Goal: Task Accomplishment & Management: Use online tool/utility

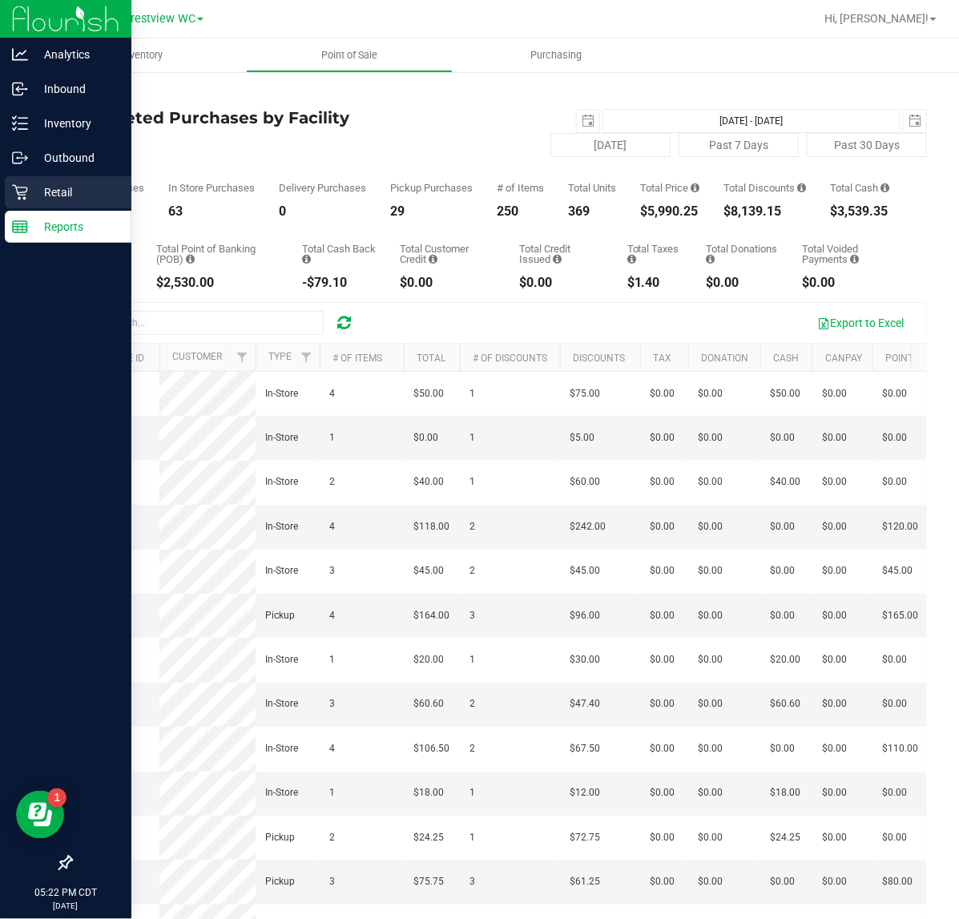
click at [12, 196] on icon at bounding box center [20, 192] width 16 height 16
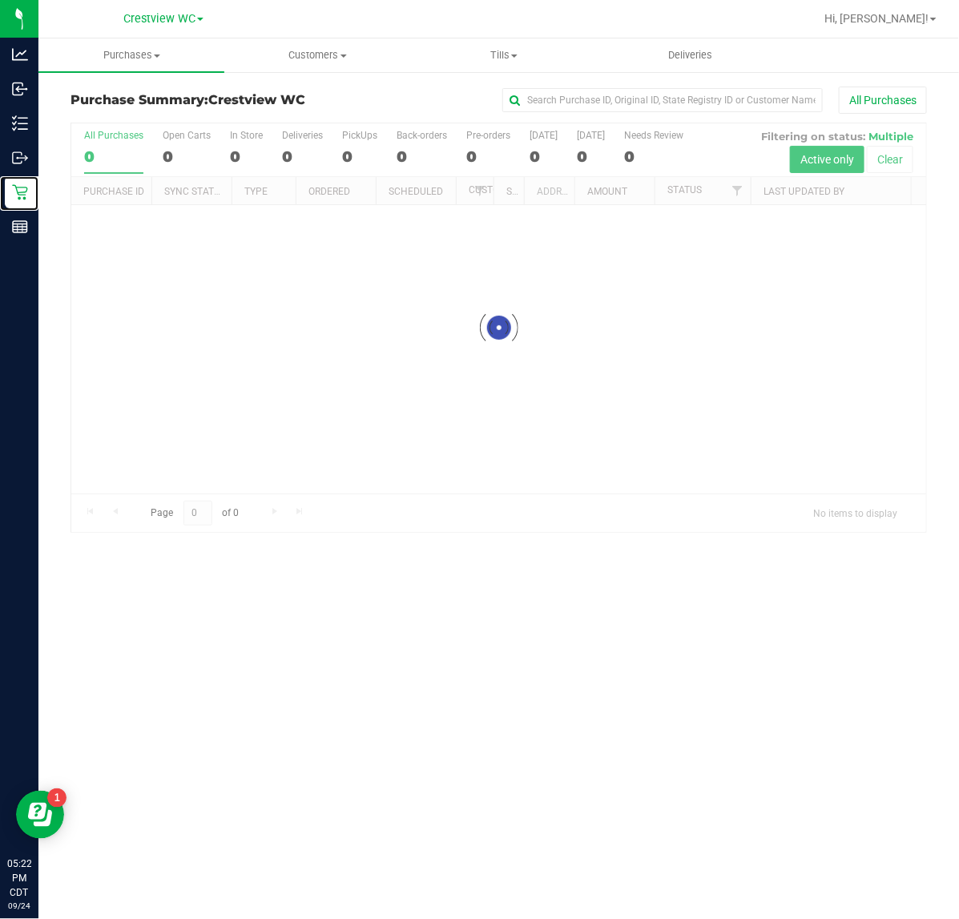
click at [413, 94] on div "All Purchases" at bounding box center [641, 100] width 571 height 27
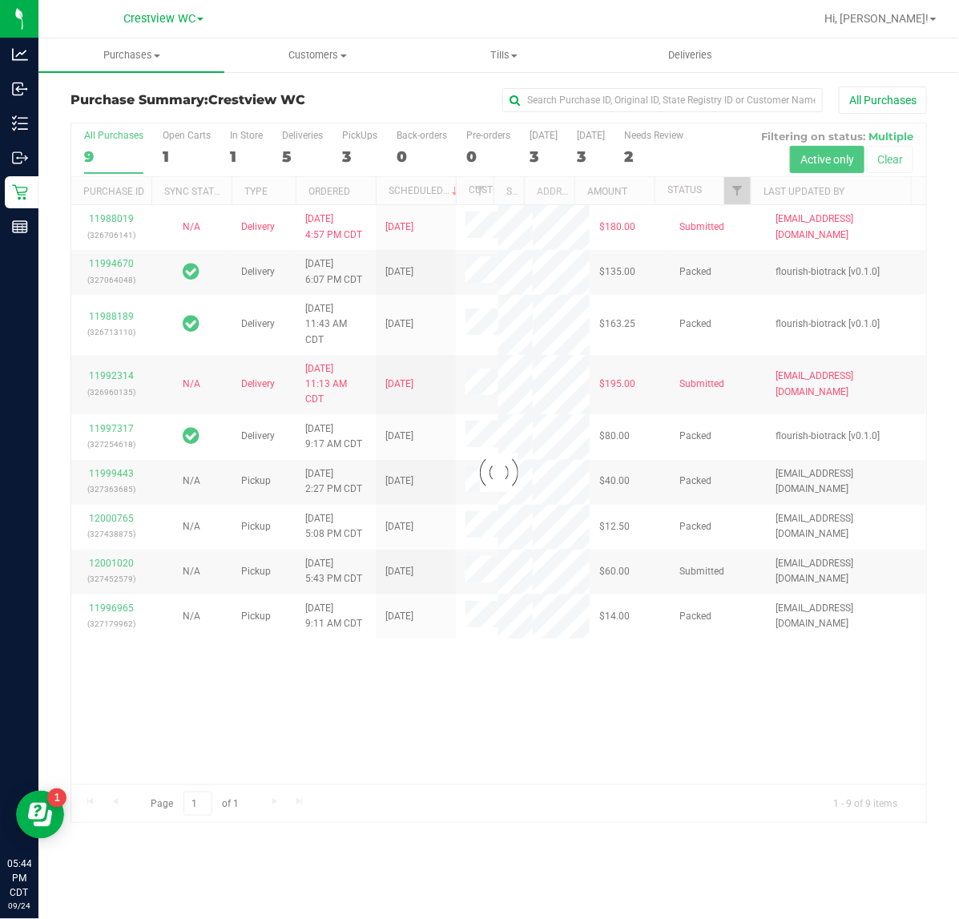
click at [349, 156] on div at bounding box center [498, 472] width 855 height 699
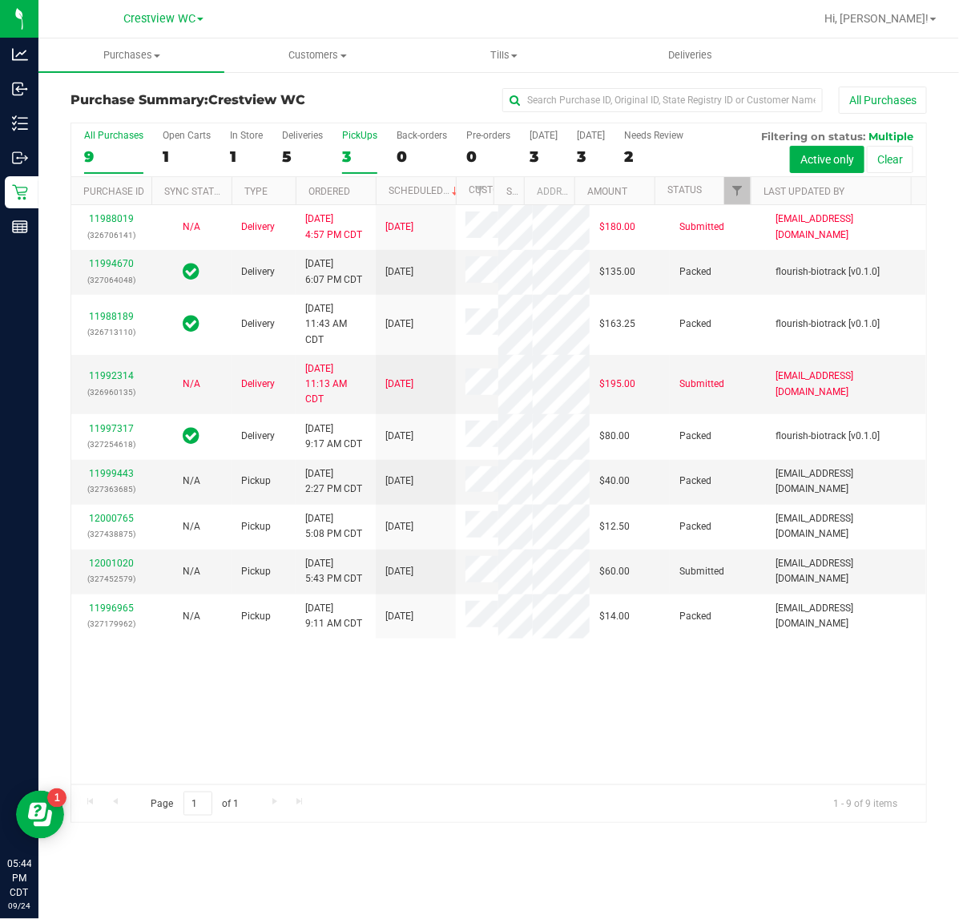
click at [353, 156] on div "3" at bounding box center [359, 156] width 35 height 18
click at [0, 0] on input "PickUps 3" at bounding box center [0, 0] width 0 height 0
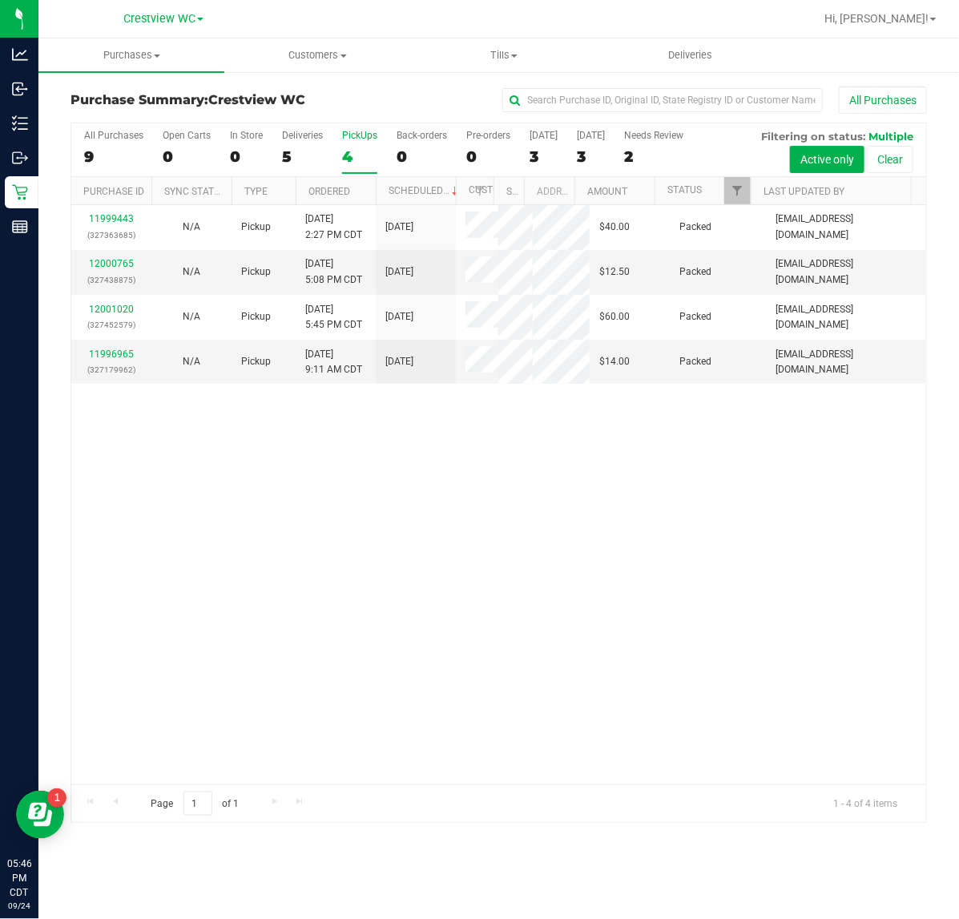
click at [749, 180] on div at bounding box center [750, 191] width 7 height 28
click at [743, 181] on link "Filter" at bounding box center [737, 190] width 26 height 27
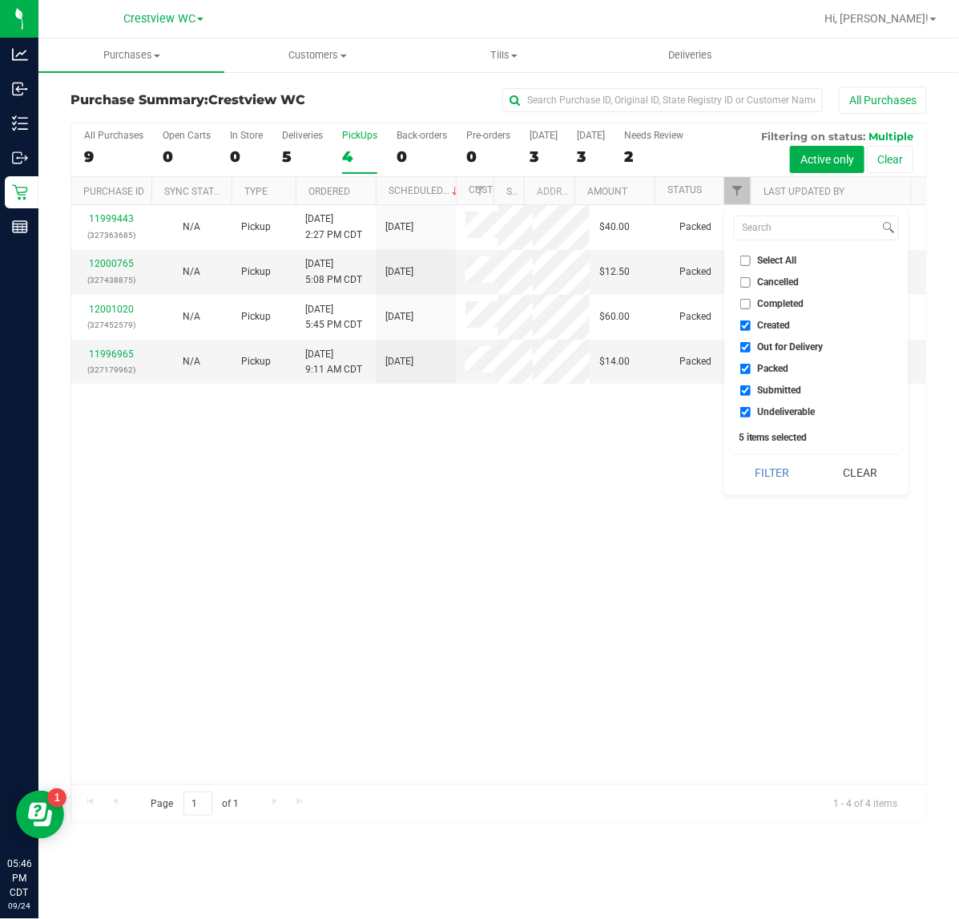
click at [778, 320] on span "Created" at bounding box center [774, 325] width 33 height 10
click at [751, 320] on input "Created" at bounding box center [745, 325] width 10 height 10
checkbox input "false"
click at [794, 349] on span "Out for Delivery" at bounding box center [791, 347] width 66 height 10
click at [751, 349] on input "Out for Delivery" at bounding box center [745, 347] width 10 height 10
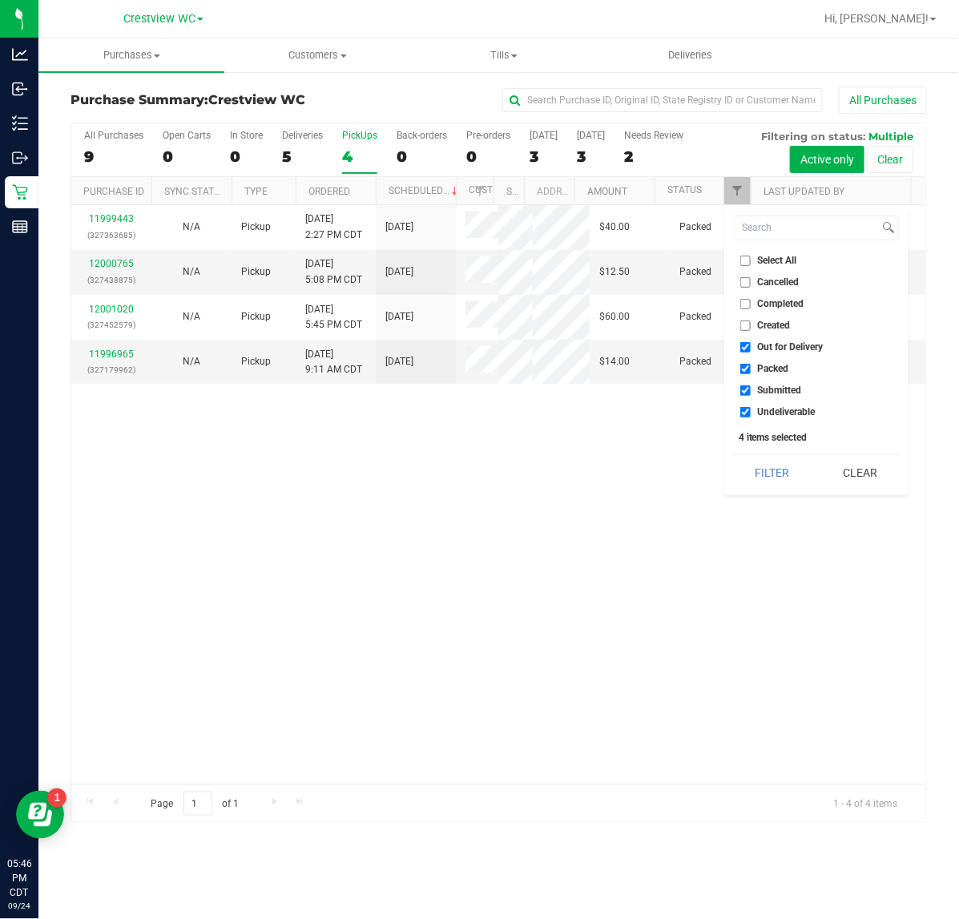
checkbox input "false"
click at [770, 373] on span "Packed" at bounding box center [773, 369] width 31 height 10
click at [751, 373] on input "Packed" at bounding box center [745, 369] width 10 height 10
checkbox input "false"
click at [778, 407] on span "Undeliverable" at bounding box center [787, 412] width 58 height 10
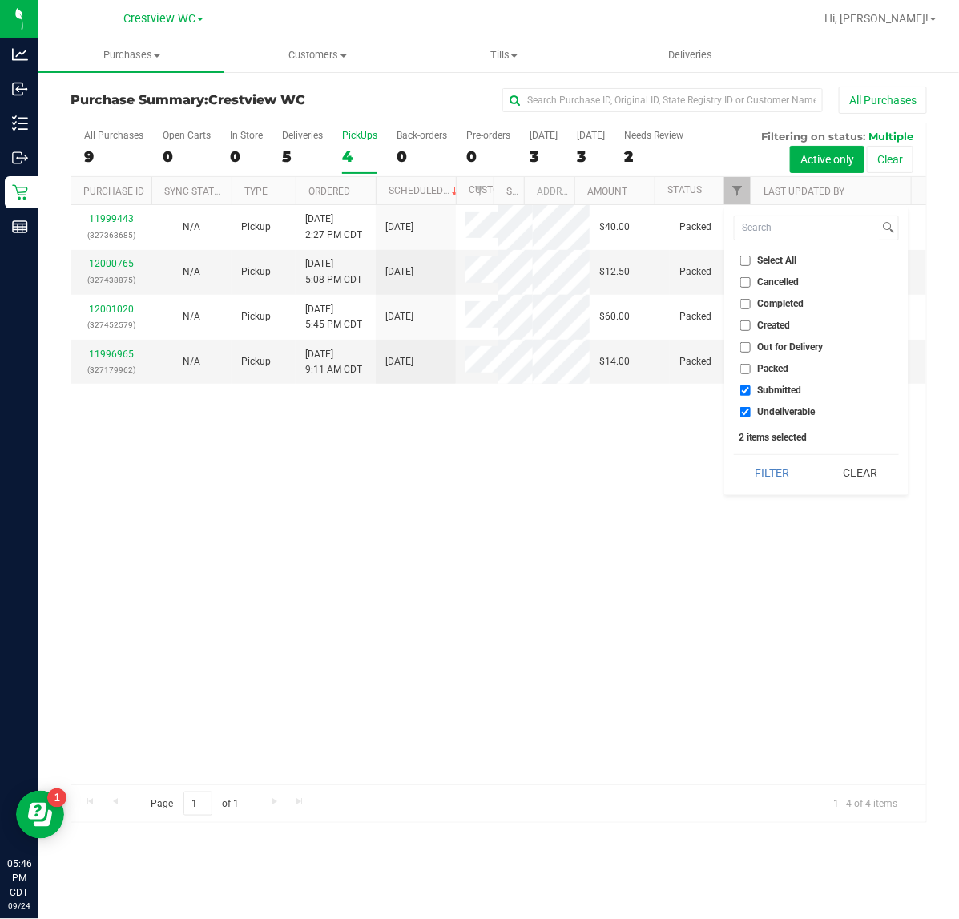
click at [751, 407] on input "Undeliverable" at bounding box center [745, 412] width 10 height 10
checkbox input "false"
click at [771, 478] on button "Filter" at bounding box center [772, 472] width 77 height 35
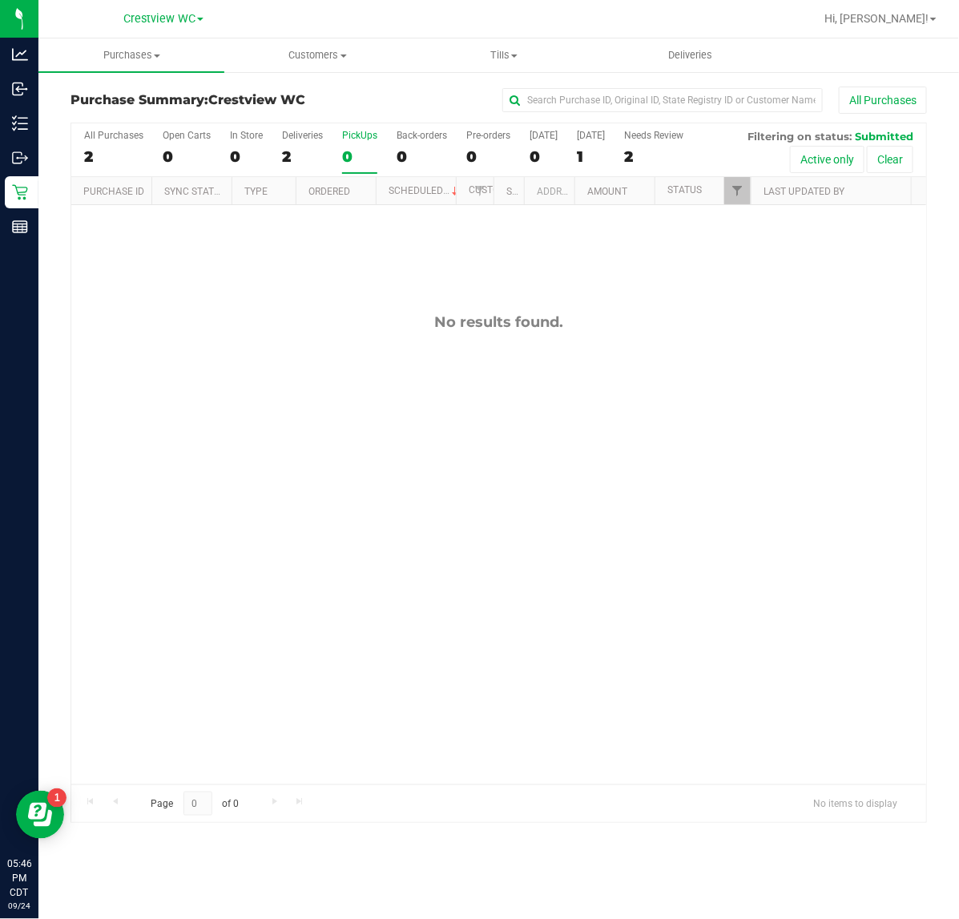
click at [263, 319] on div "No results found." at bounding box center [498, 322] width 855 height 18
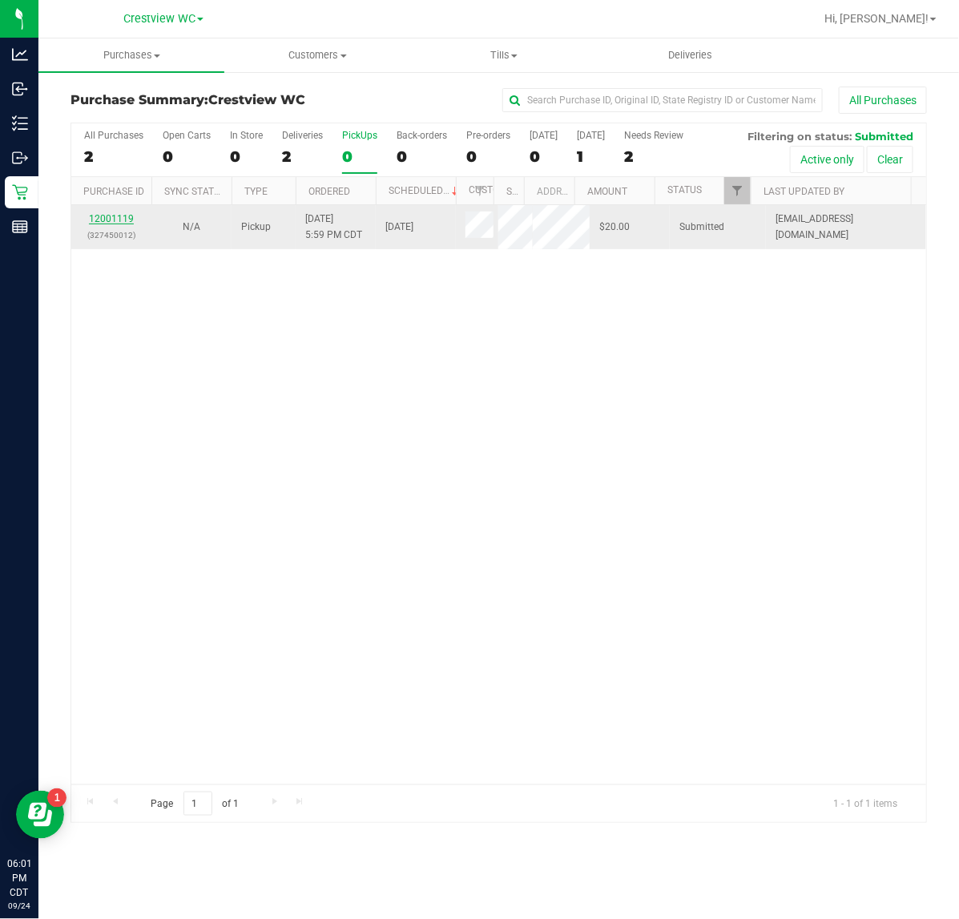
click at [112, 219] on link "12001119" at bounding box center [111, 218] width 45 height 11
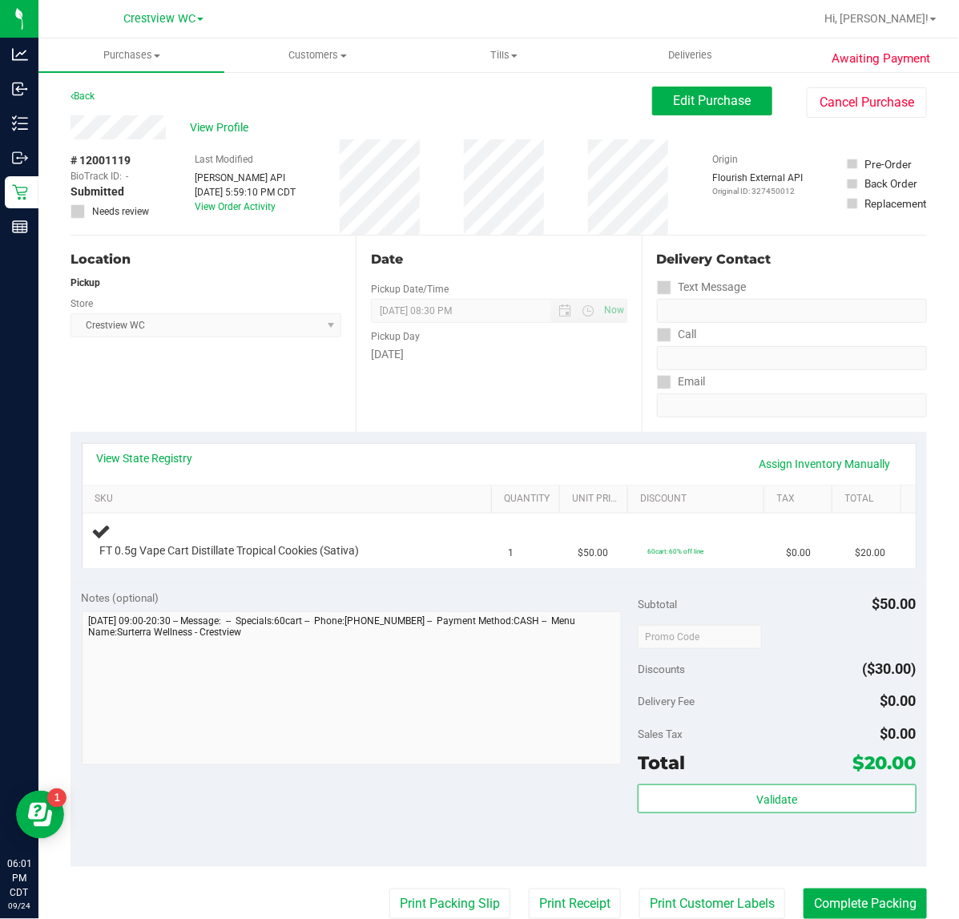
drag, startPoint x: 233, startPoint y: 381, endPoint x: 229, endPoint y: 370, distance: 11.9
click at [232, 379] on div "Location Pickup Store Crestview WC Select Store Bonita Springs WC Boynton Beach…" at bounding box center [213, 334] width 285 height 196
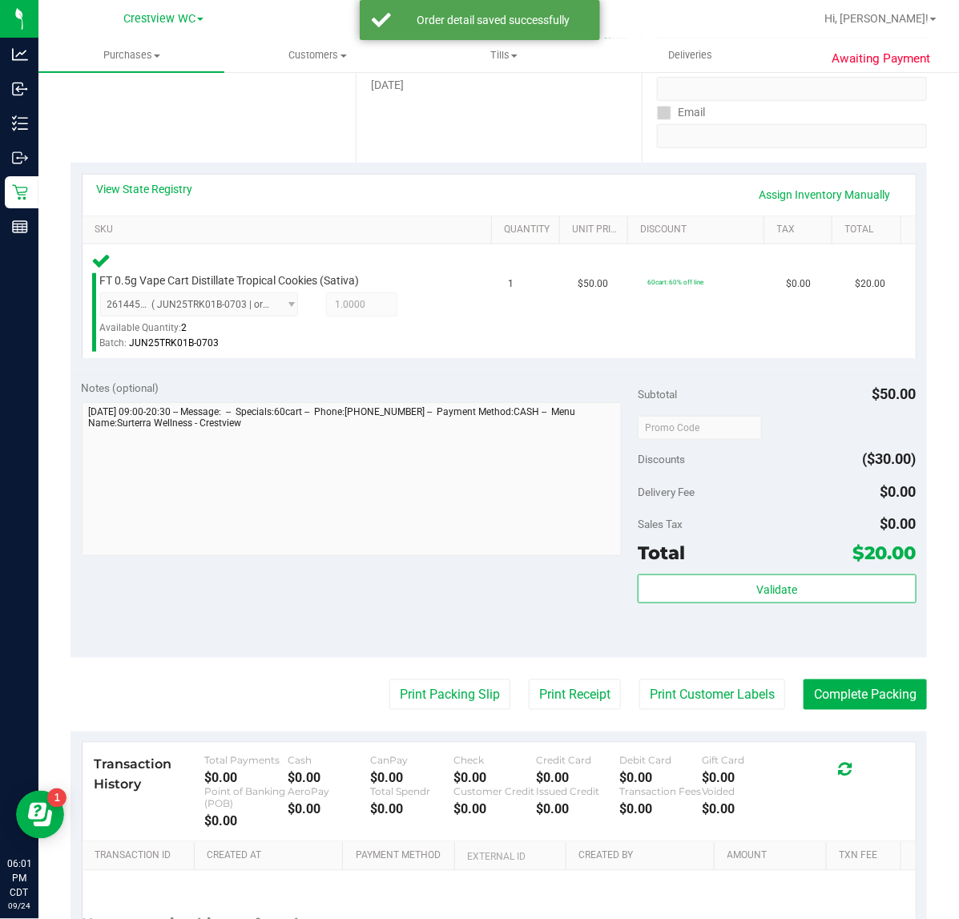
scroll to position [421, 0]
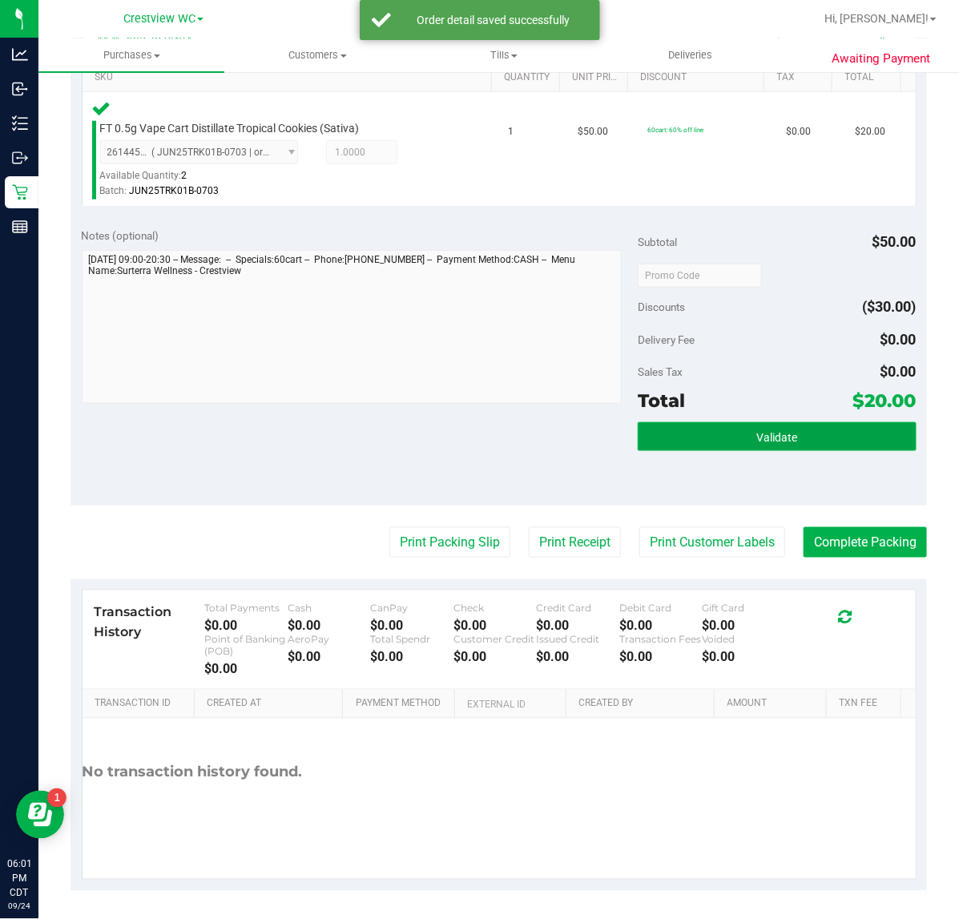
click at [765, 429] on button "Validate" at bounding box center [777, 436] width 278 height 29
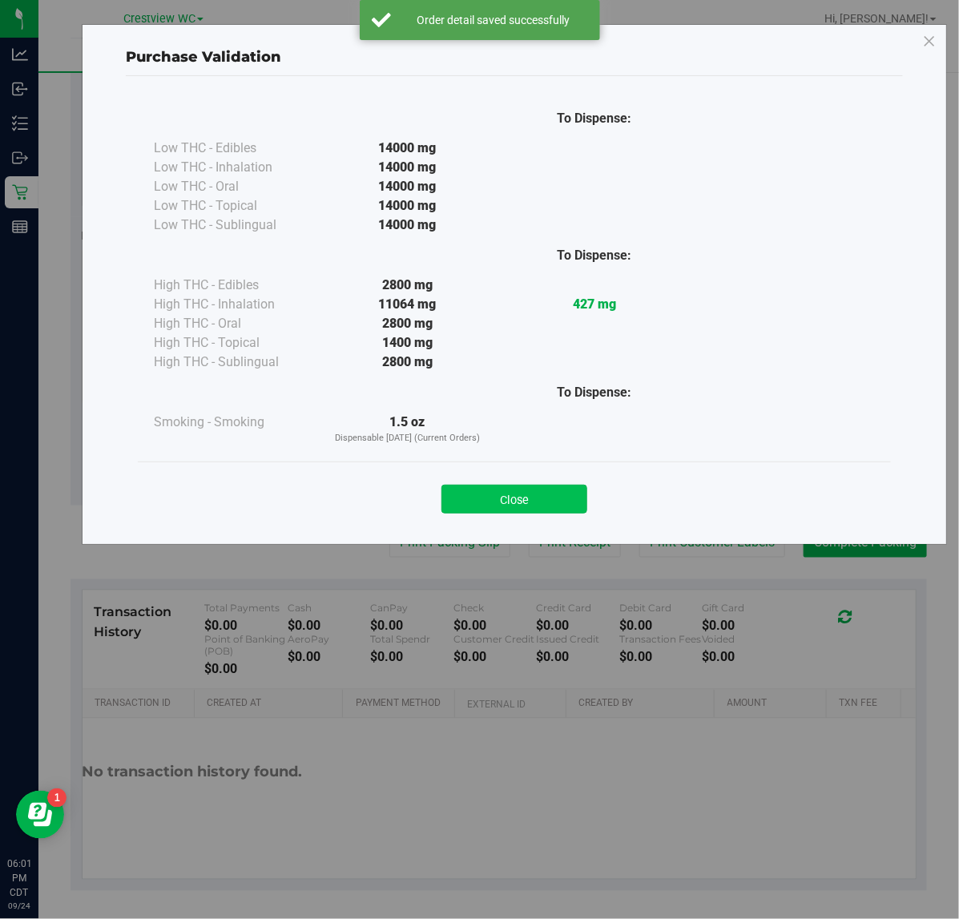
click at [523, 495] on button "Close" at bounding box center [514, 499] width 146 height 29
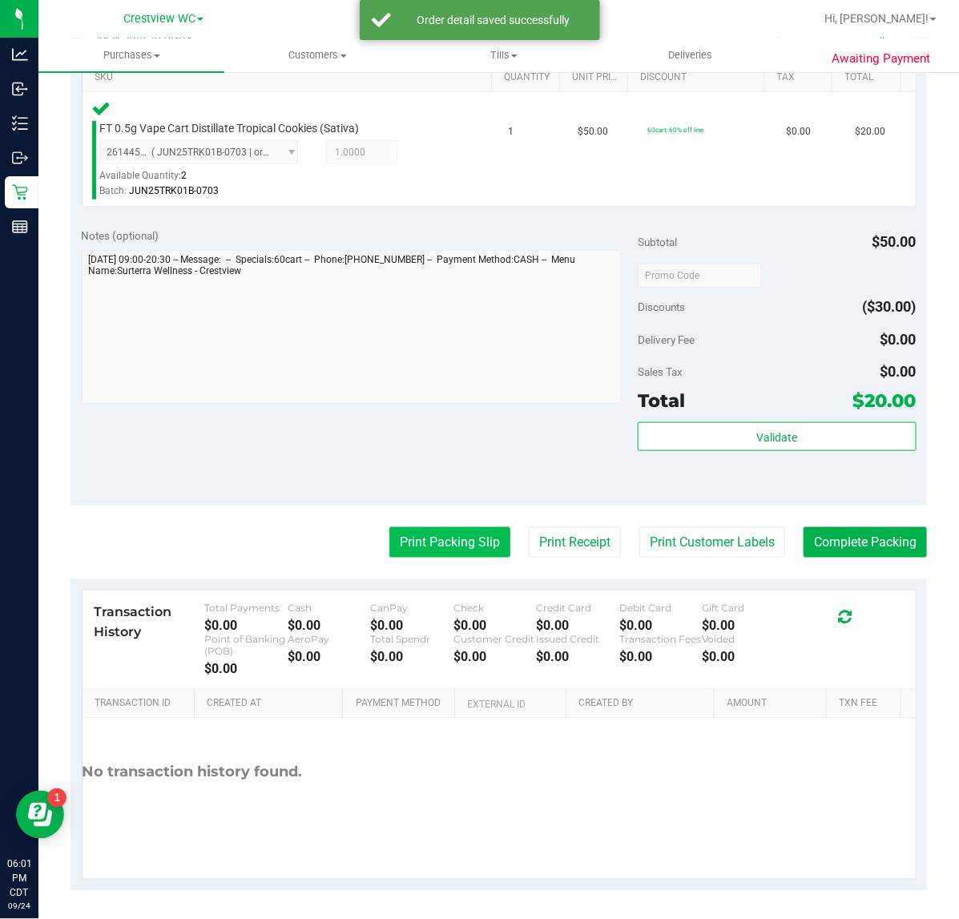
click at [435, 531] on button "Print Packing Slip" at bounding box center [449, 542] width 121 height 30
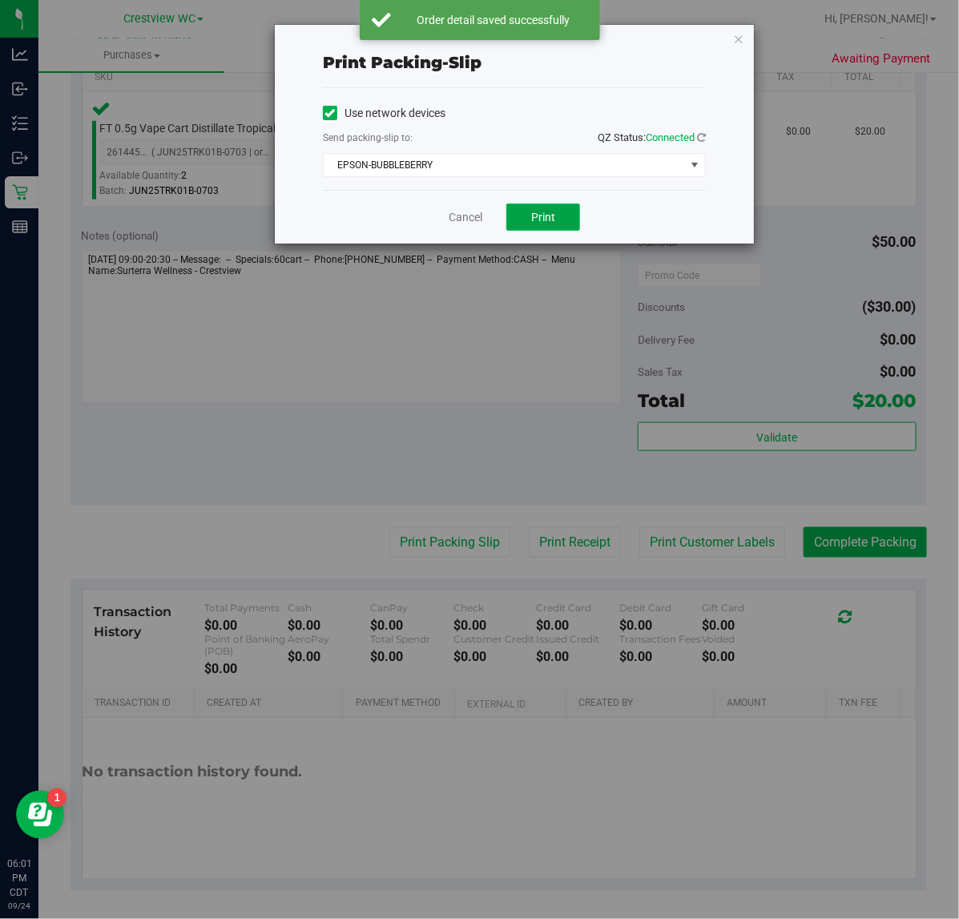
click at [547, 220] on span "Print" at bounding box center [543, 217] width 24 height 13
click at [463, 217] on link "Cancel" at bounding box center [466, 217] width 34 height 17
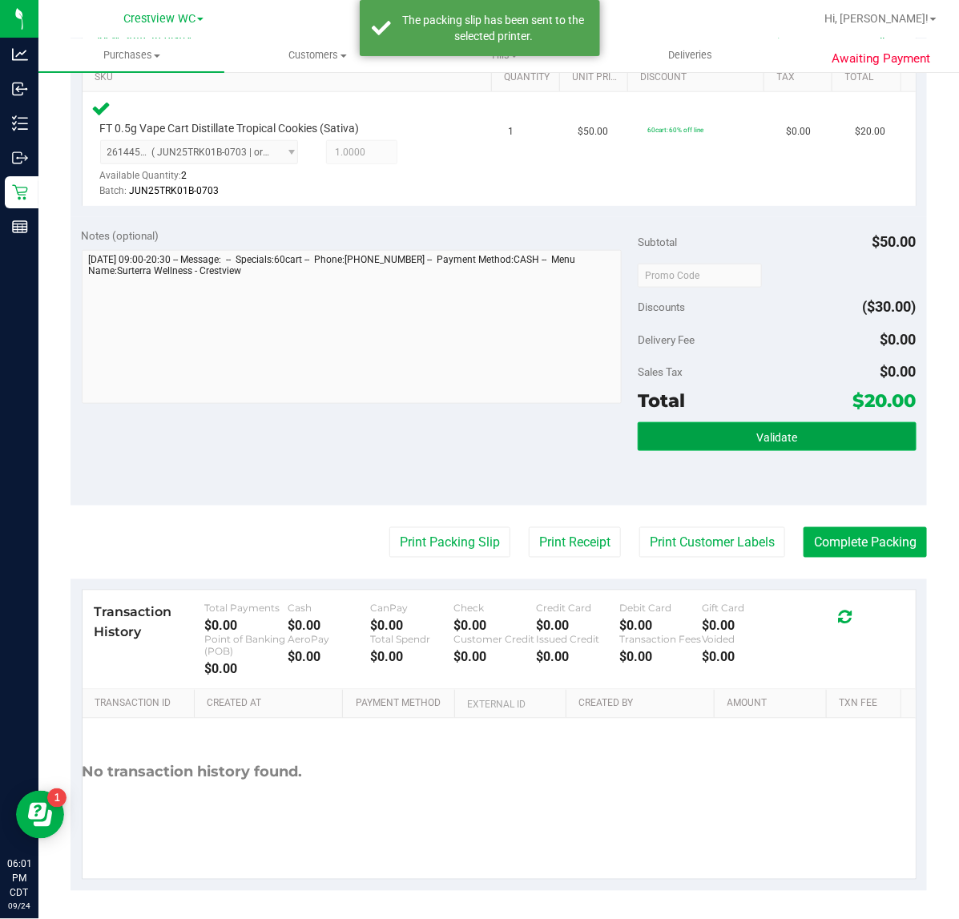
click at [709, 437] on button "Validate" at bounding box center [777, 436] width 278 height 29
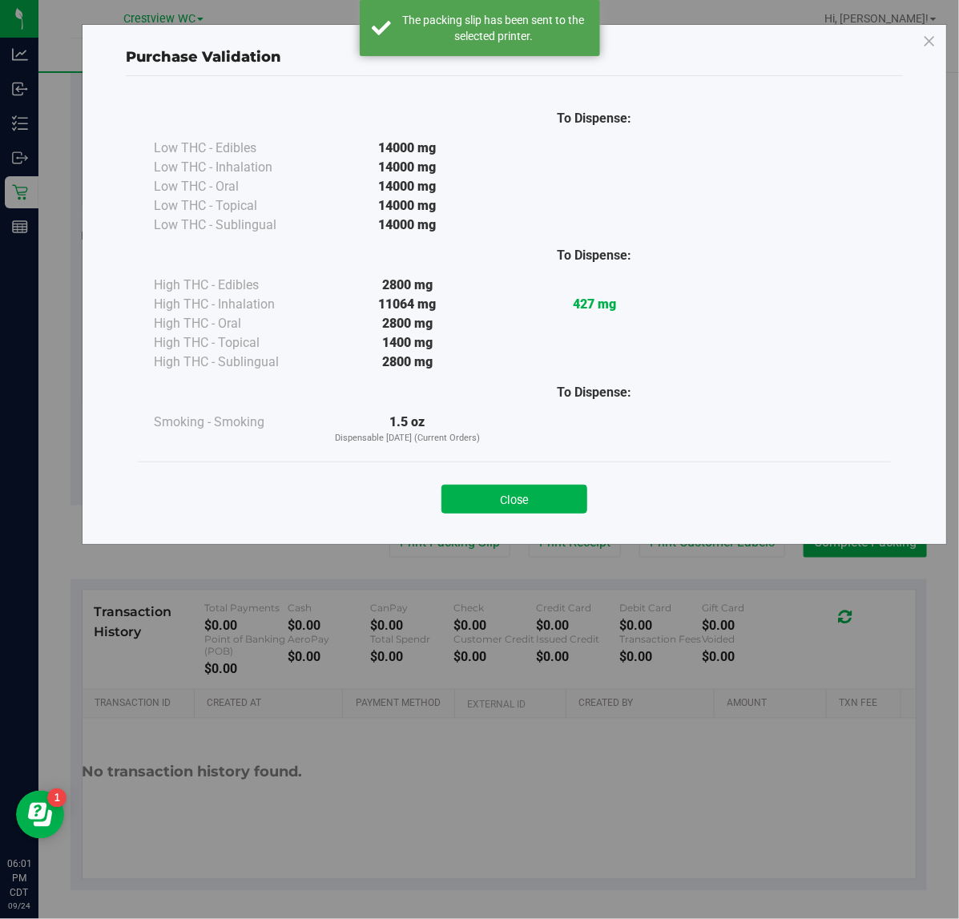
drag, startPoint x: 515, startPoint y: 506, endPoint x: 582, endPoint y: 478, distance: 72.2
click at [521, 499] on button "Close" at bounding box center [514, 499] width 146 height 29
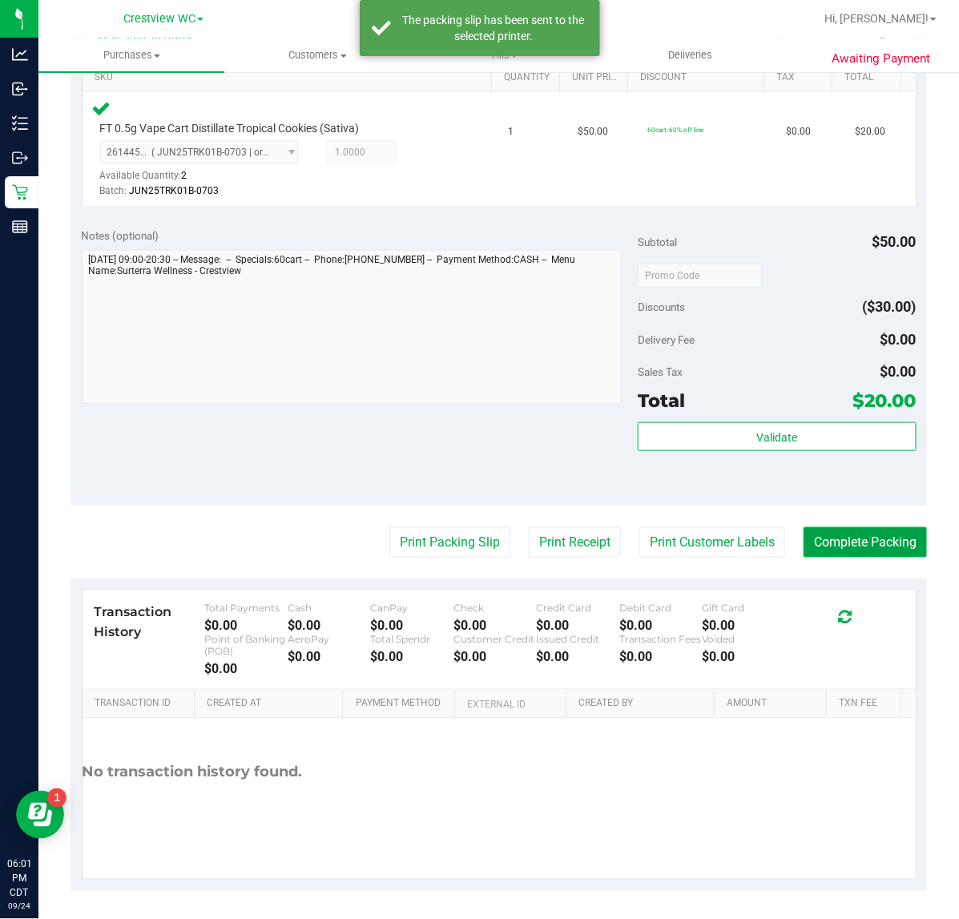
click at [836, 539] on button "Complete Packing" at bounding box center [865, 542] width 123 height 30
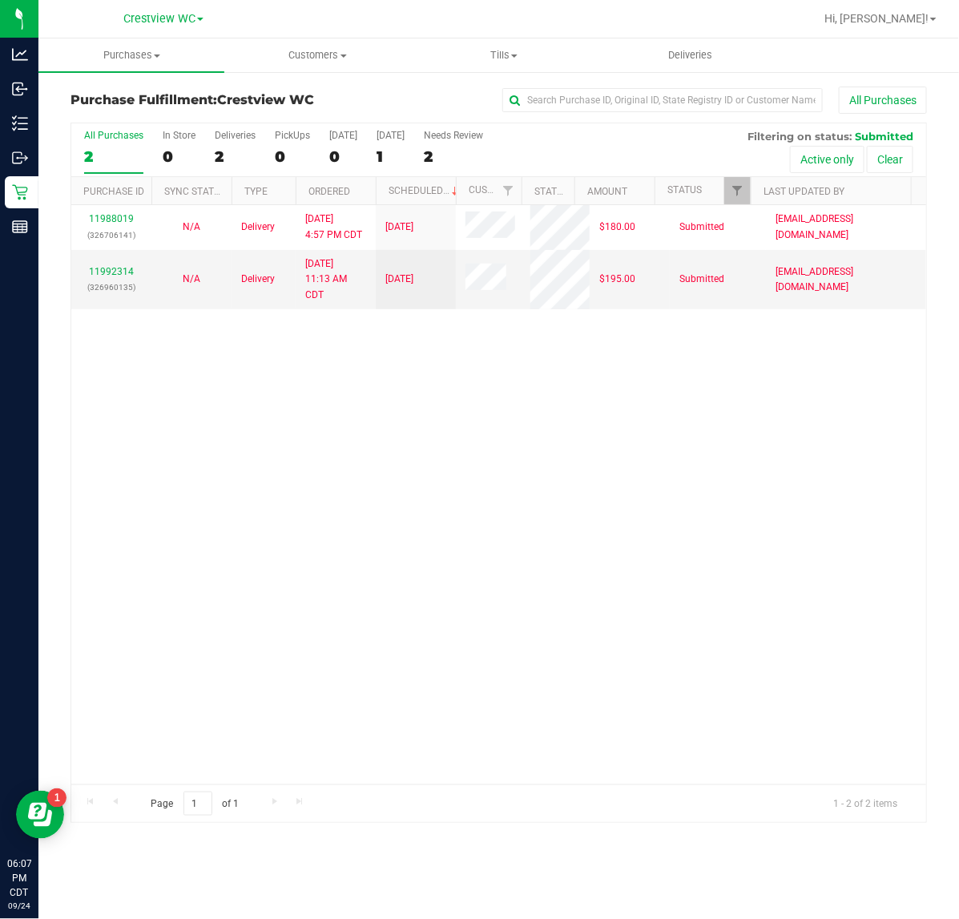
click at [250, 334] on div "11988019 (326706141) N/A Delivery 9/22/2025 4:57 PM CDT 9/26/2025 $180.00 Submi…" at bounding box center [498, 494] width 855 height 579
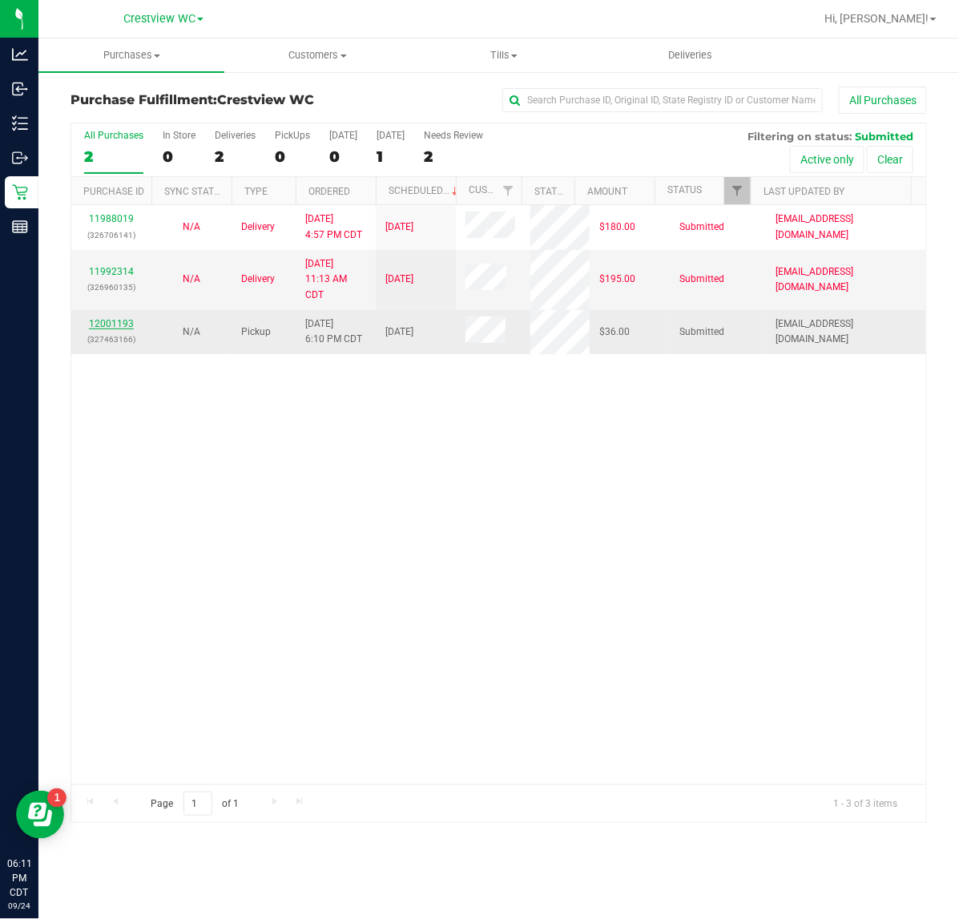
click at [119, 321] on link "12001193" at bounding box center [111, 323] width 45 height 11
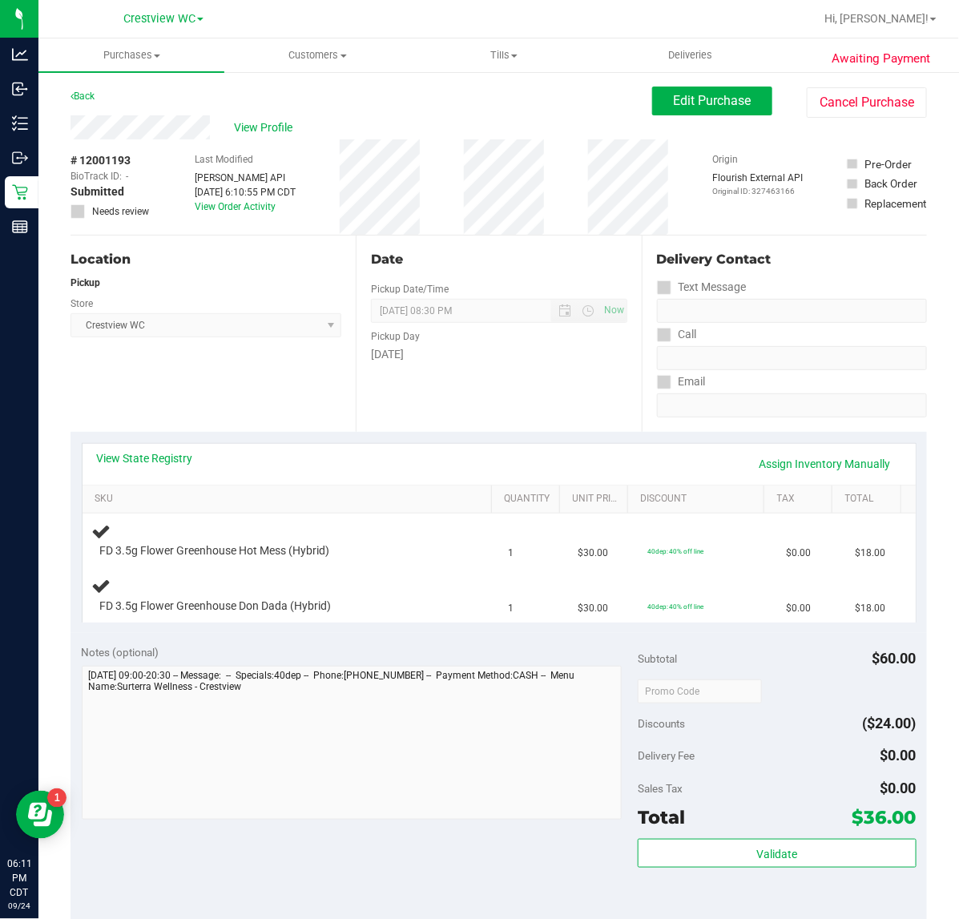
click at [216, 415] on div "Location Pickup Store Crestview WC Select Store Bonita Springs WC Boynton Beach…" at bounding box center [213, 334] width 285 height 196
click at [295, 381] on div "Location Pickup Store Crestview WC Select Store Bonita Springs WC Boynton Beach…" at bounding box center [213, 334] width 285 height 196
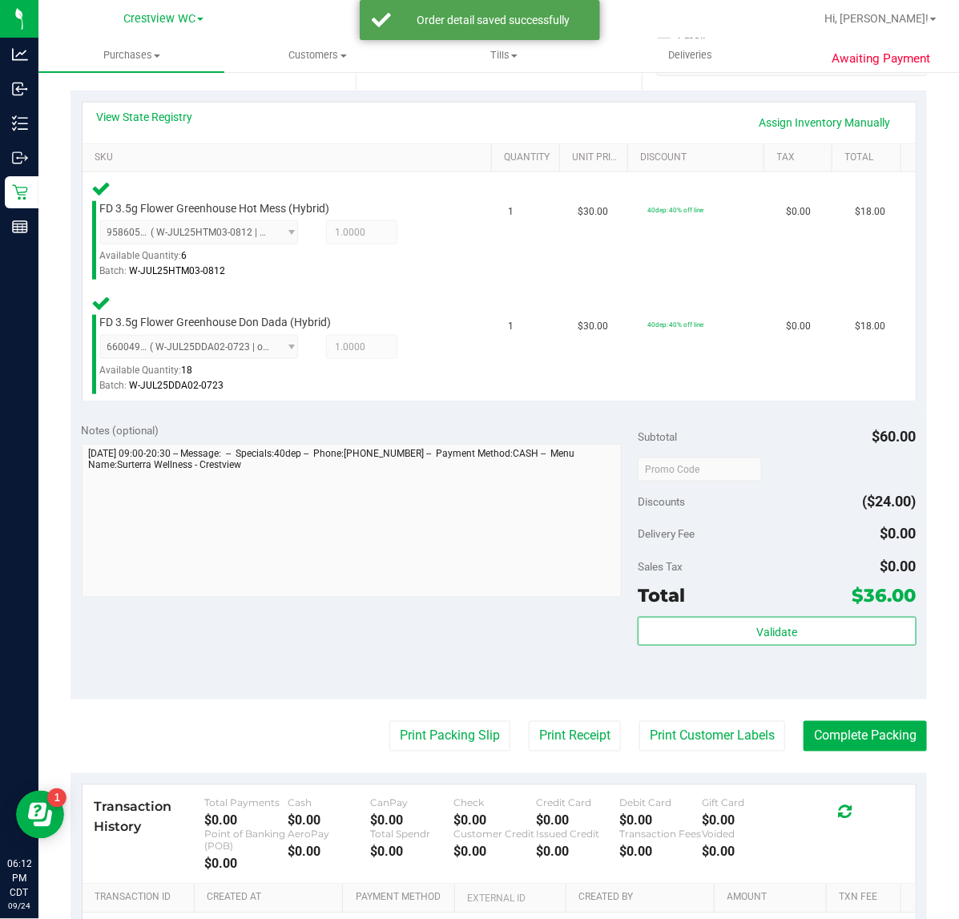
scroll to position [535, 0]
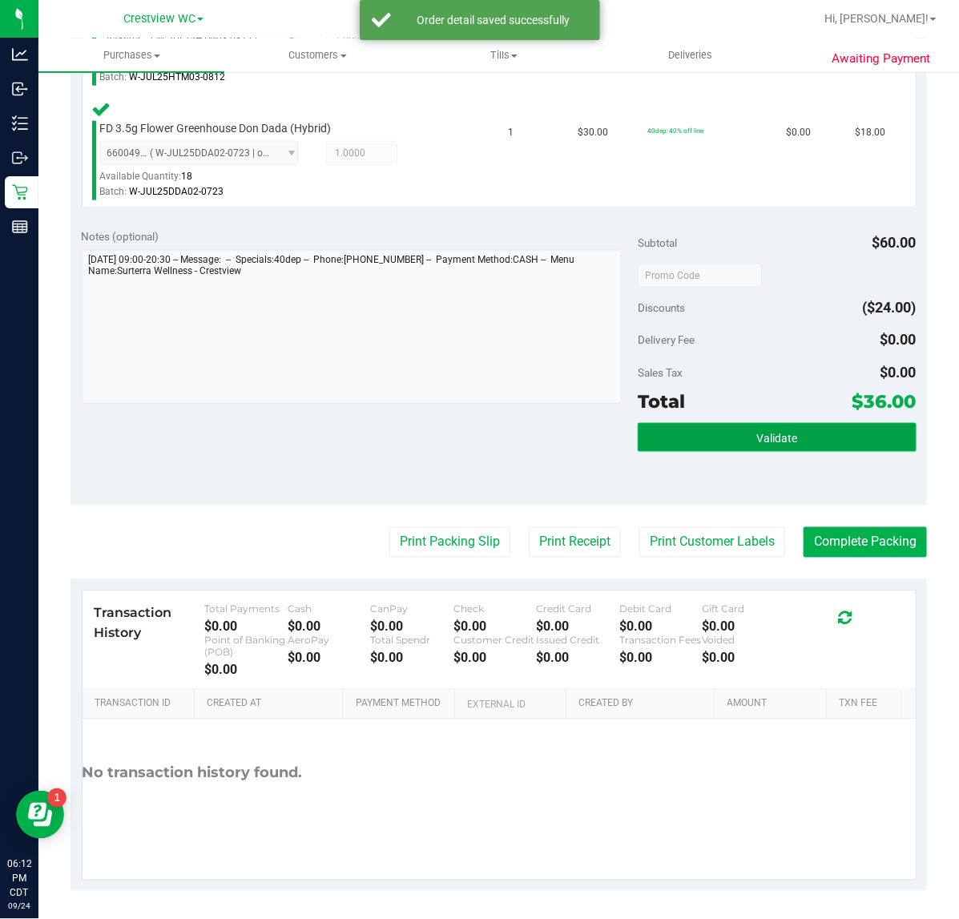
click at [707, 441] on button "Validate" at bounding box center [777, 437] width 278 height 29
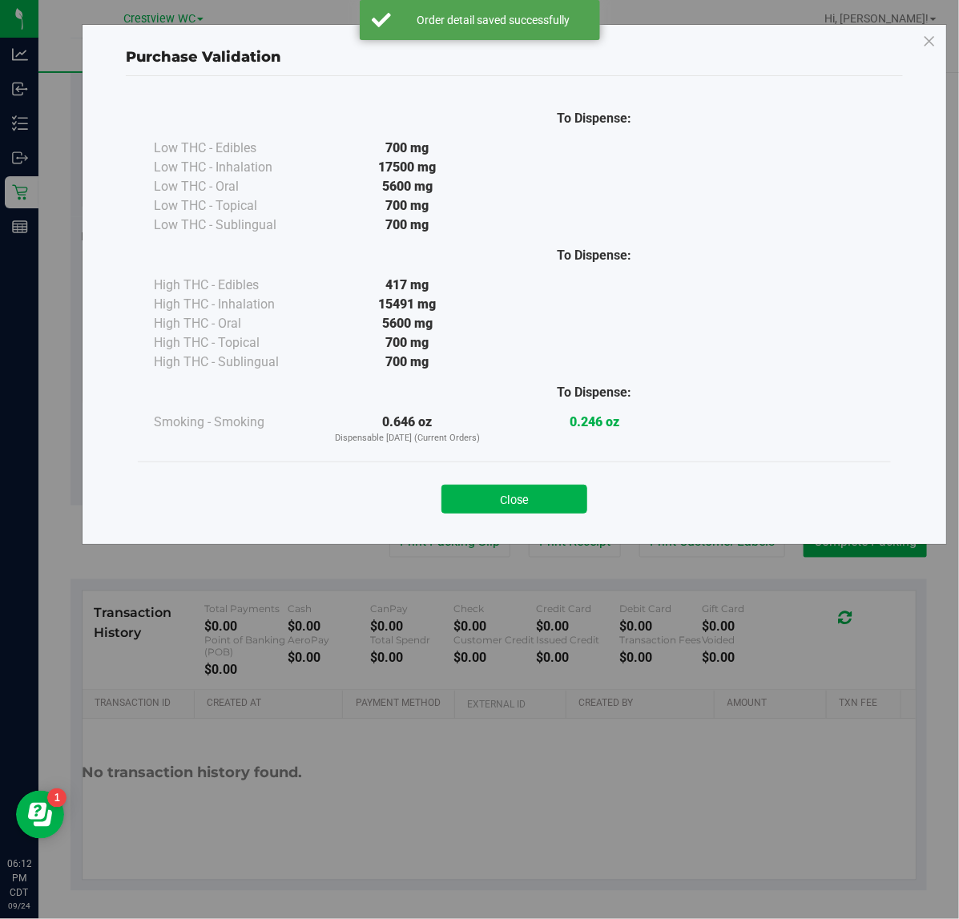
drag, startPoint x: 554, startPoint y: 498, endPoint x: 502, endPoint y: 514, distance: 54.5
click at [551, 498] on button "Close" at bounding box center [514, 499] width 146 height 29
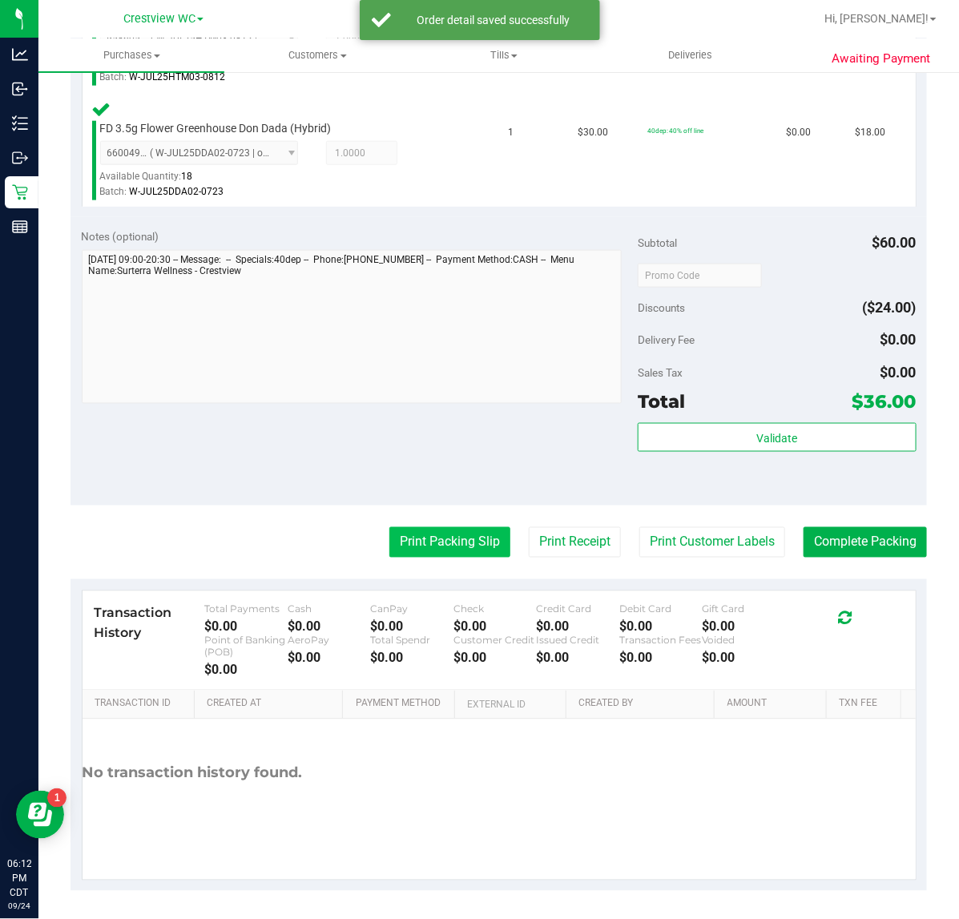
click at [442, 546] on button "Print Packing Slip" at bounding box center [449, 542] width 121 height 30
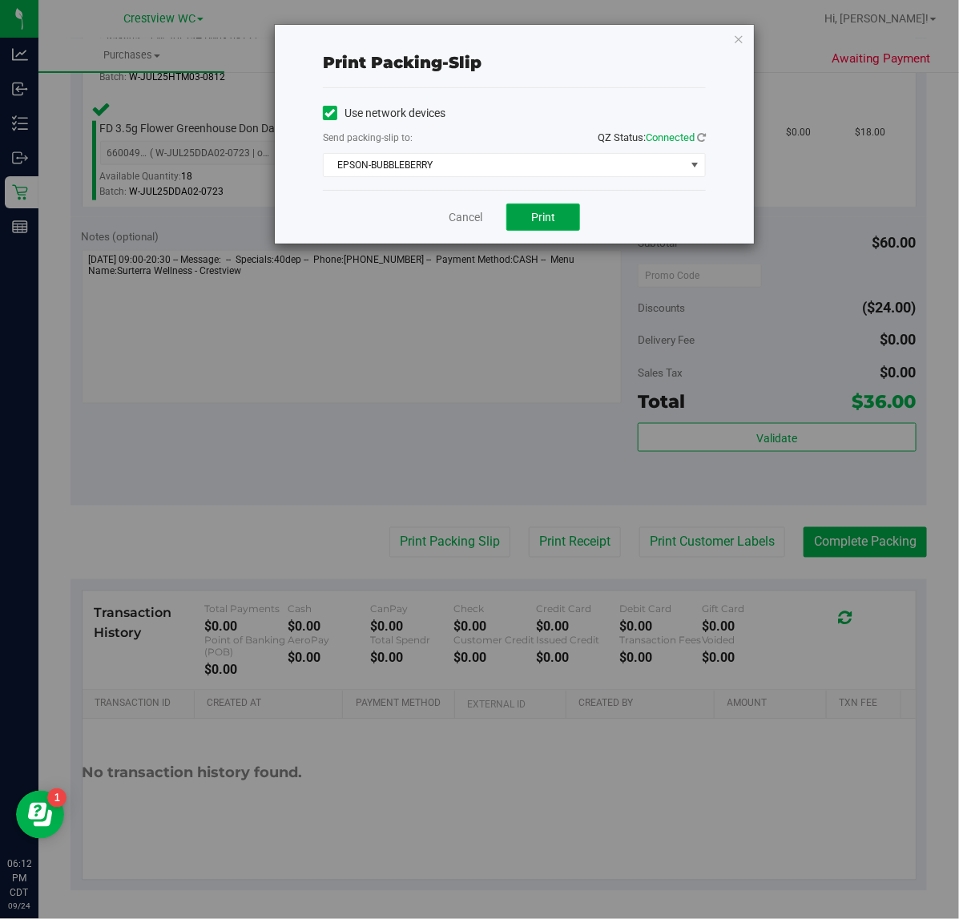
click at [542, 215] on span "Print" at bounding box center [543, 217] width 24 height 13
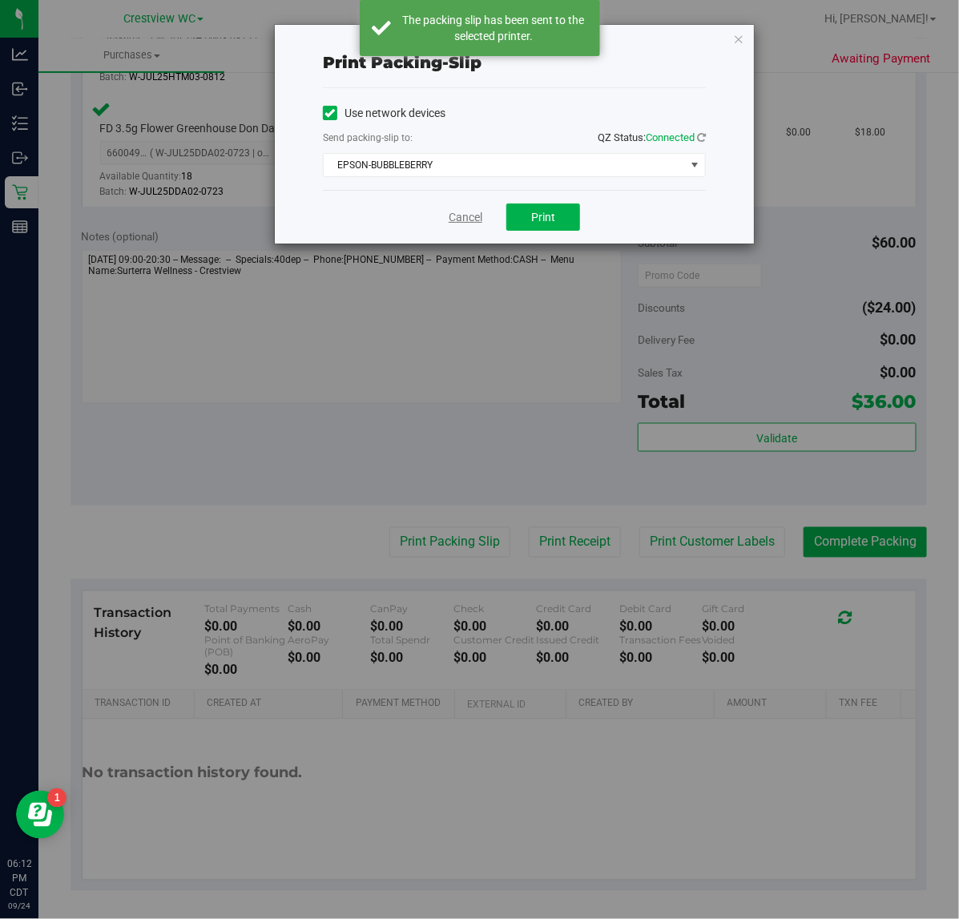
click at [470, 220] on link "Cancel" at bounding box center [466, 217] width 34 height 17
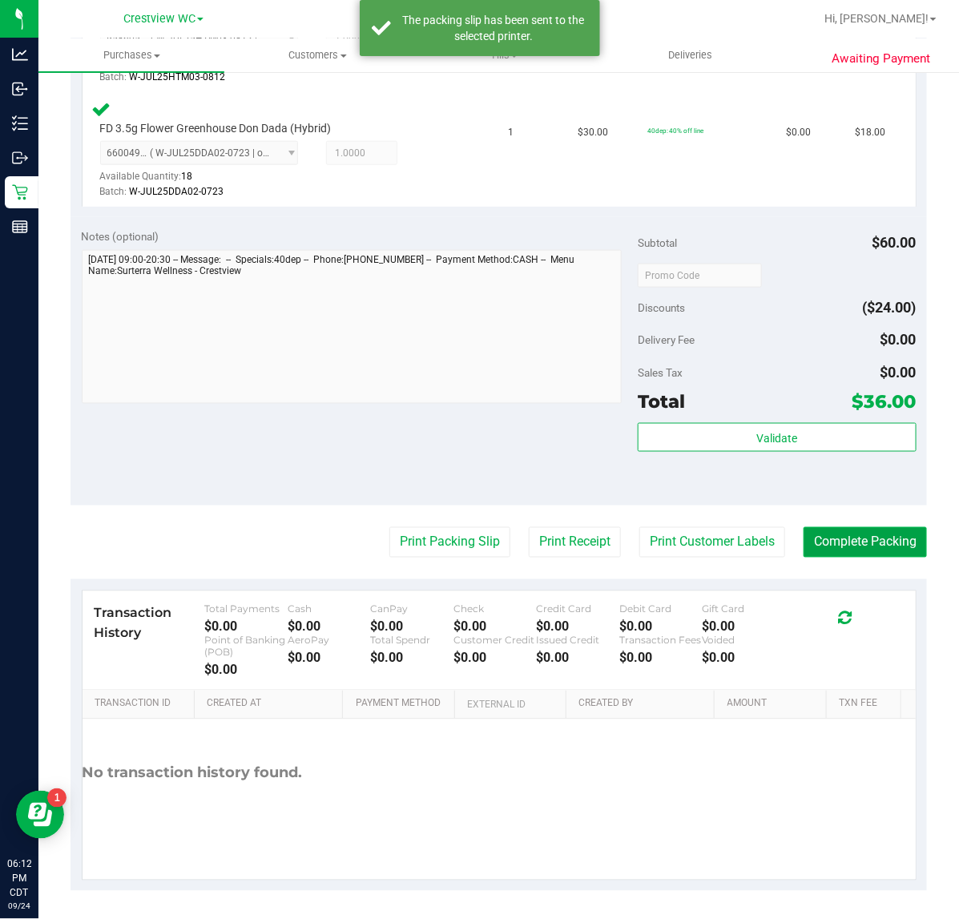
click at [812, 538] on button "Complete Packing" at bounding box center [865, 542] width 123 height 30
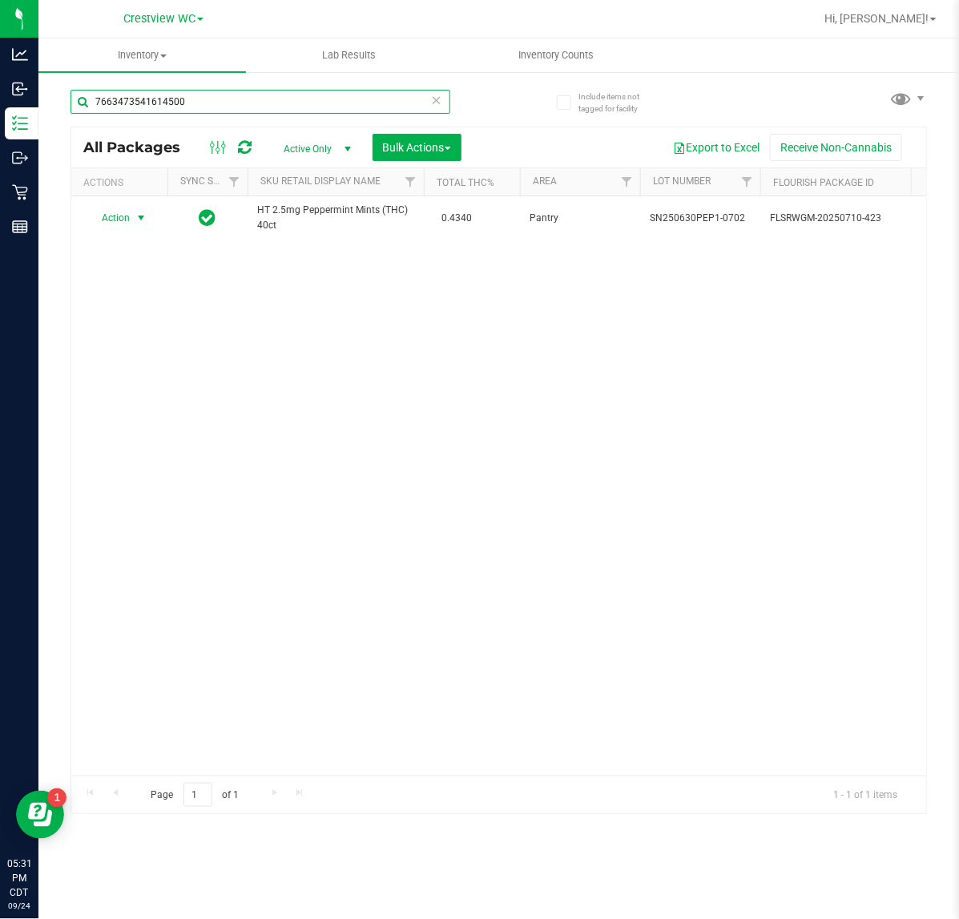
click at [254, 98] on input "7663473541614500" at bounding box center [261, 102] width 380 height 24
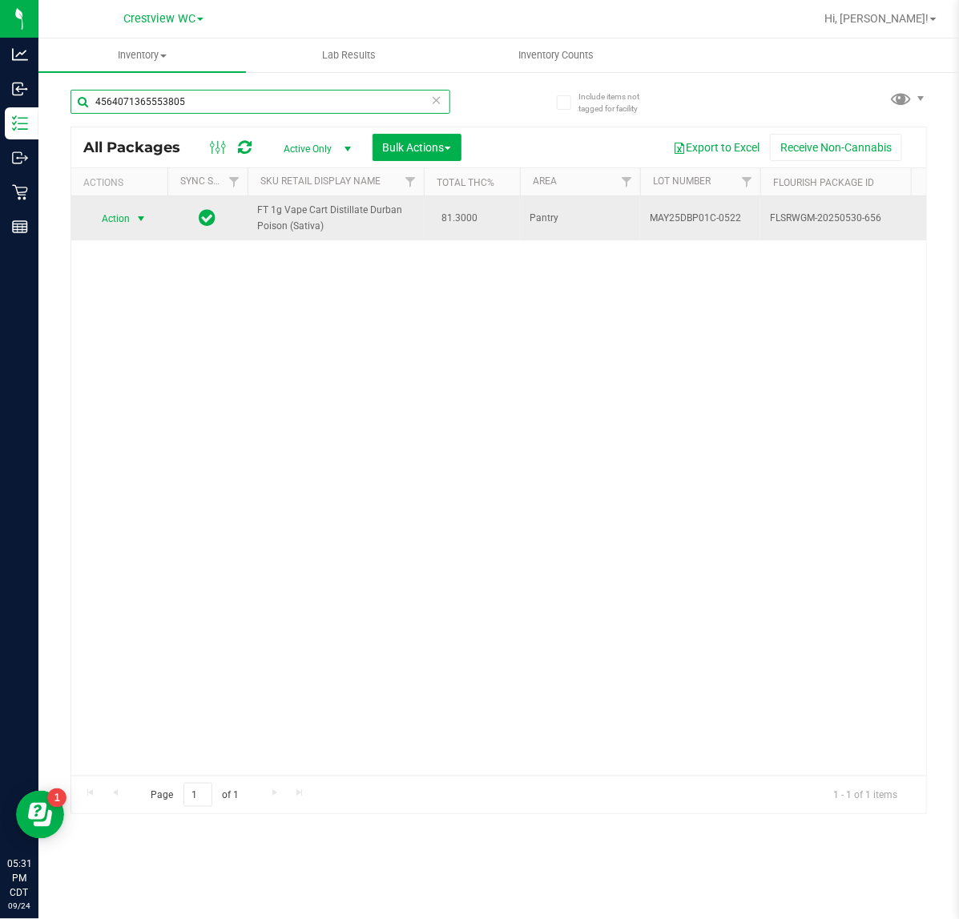
type input "4564071365553805"
click at [136, 223] on span "select" at bounding box center [141, 218] width 13 height 13
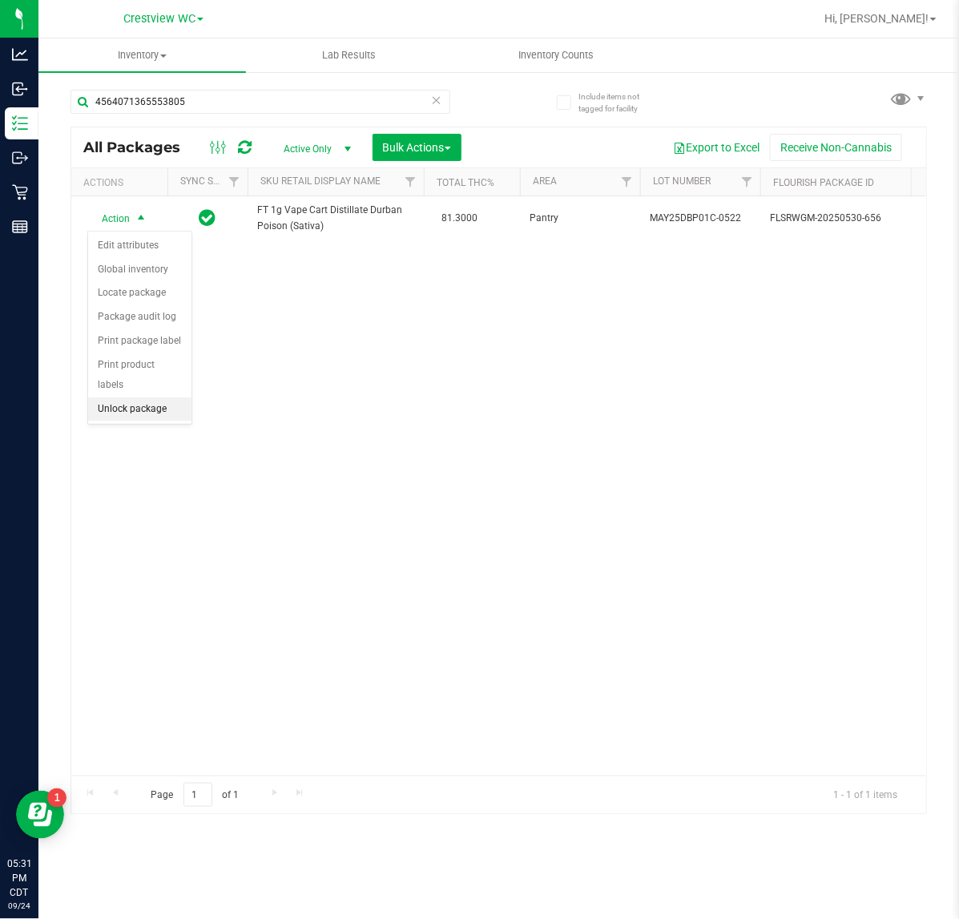
click at [160, 398] on li "Unlock package" at bounding box center [139, 409] width 103 height 24
click at [191, 76] on div "4564071365553805" at bounding box center [285, 100] width 429 height 51
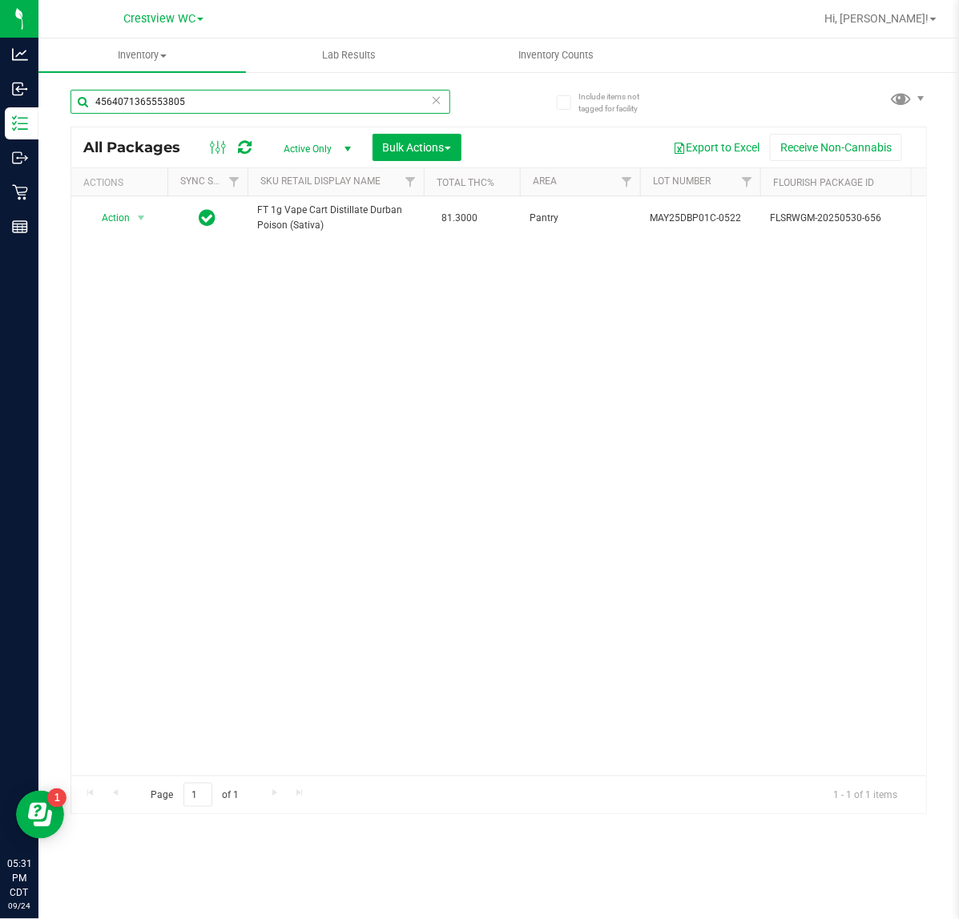
click at [177, 101] on input "4564071365553805" at bounding box center [261, 102] width 380 height 24
click at [177, 100] on input "4564071365553805" at bounding box center [261, 102] width 380 height 24
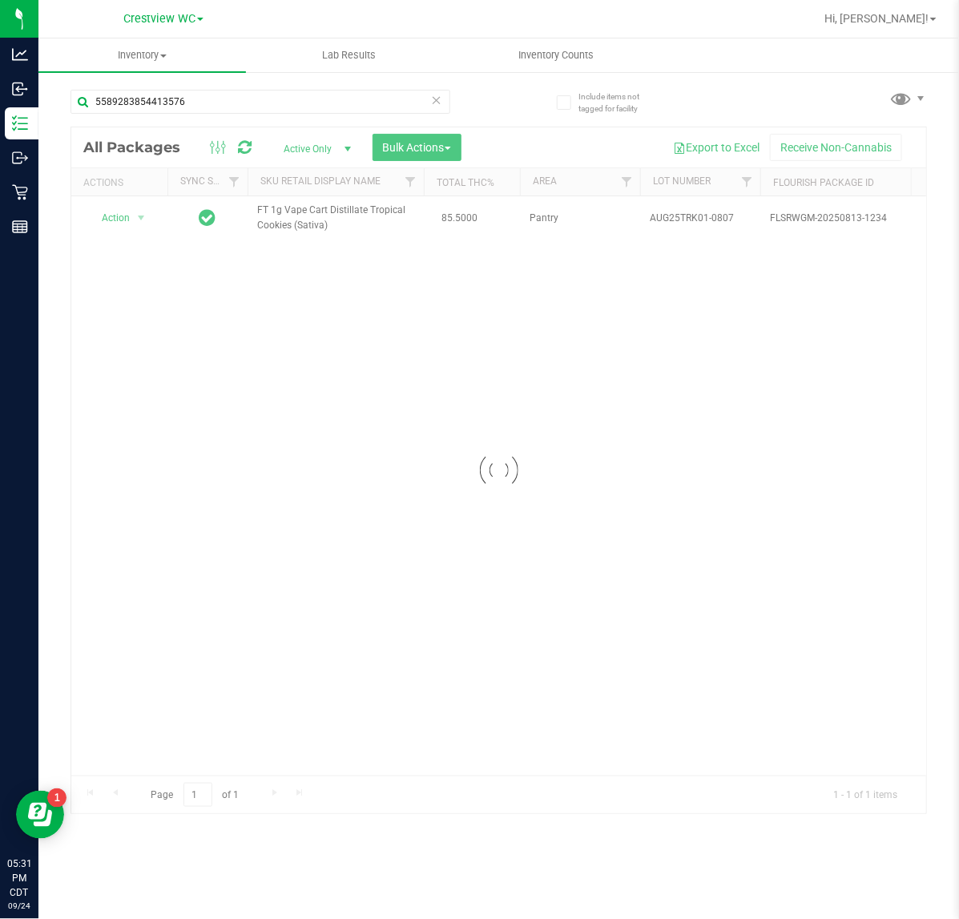
click at [145, 221] on div at bounding box center [498, 470] width 855 height 687
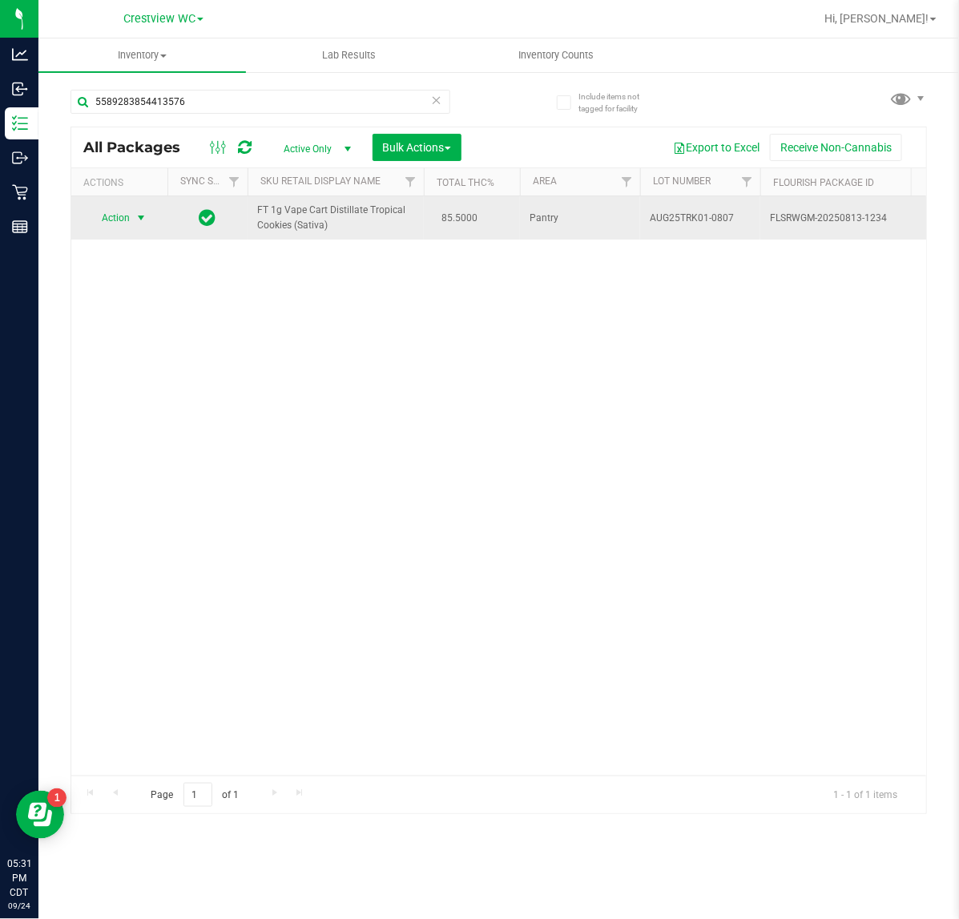
click at [141, 220] on span "select" at bounding box center [141, 218] width 13 height 13
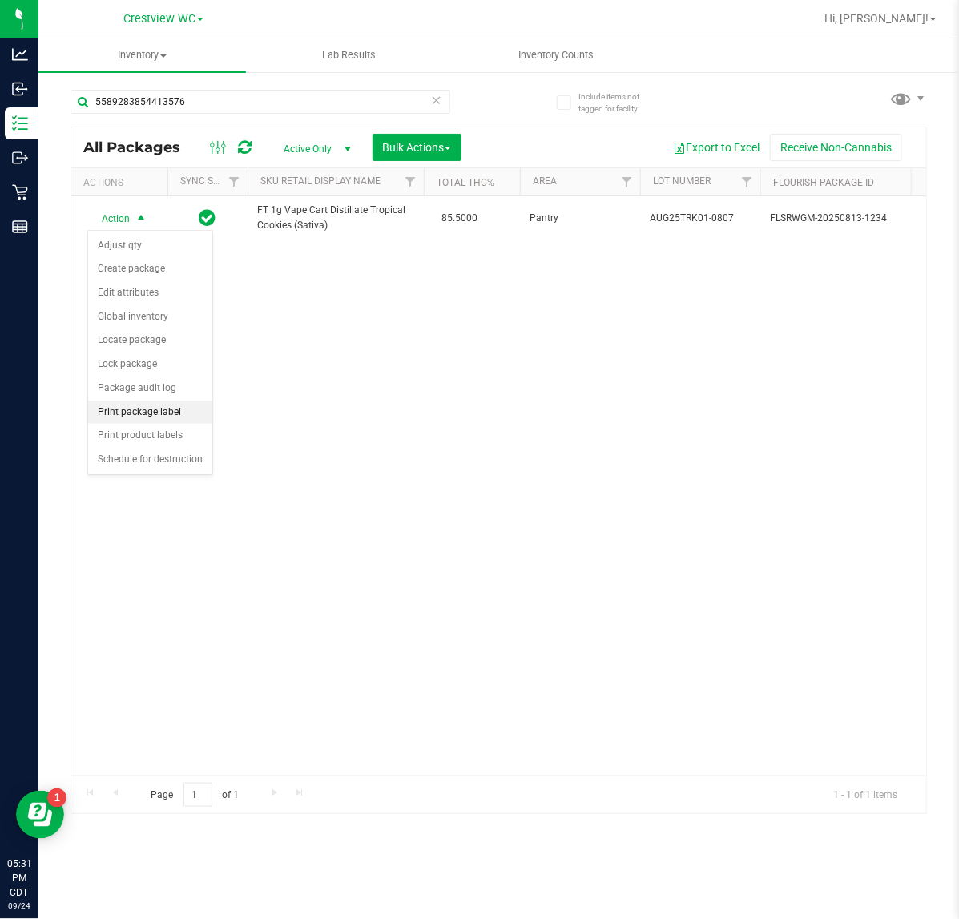
drag, startPoint x: 160, startPoint y: 410, endPoint x: 207, endPoint y: 406, distance: 46.6
click at [162, 410] on li "Print package label" at bounding box center [150, 413] width 124 height 24
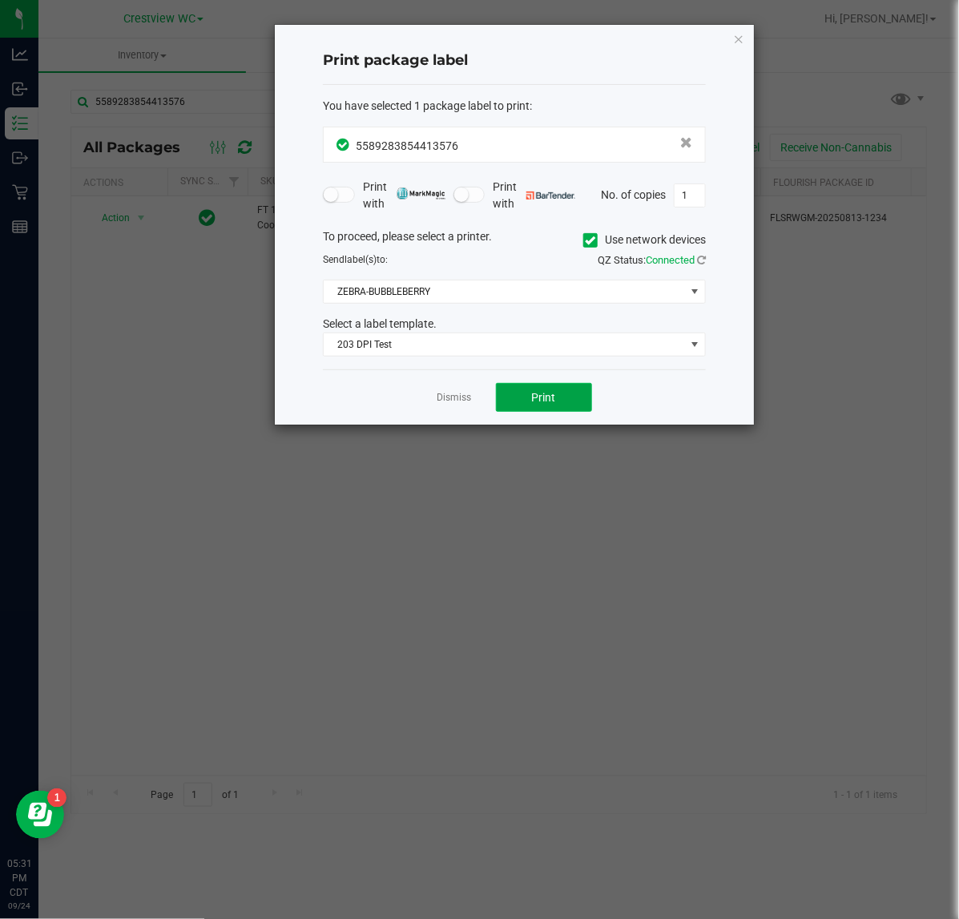
click at [543, 394] on span "Print" at bounding box center [544, 397] width 24 height 13
click at [438, 405] on link "Dismiss" at bounding box center [454, 398] width 34 height 14
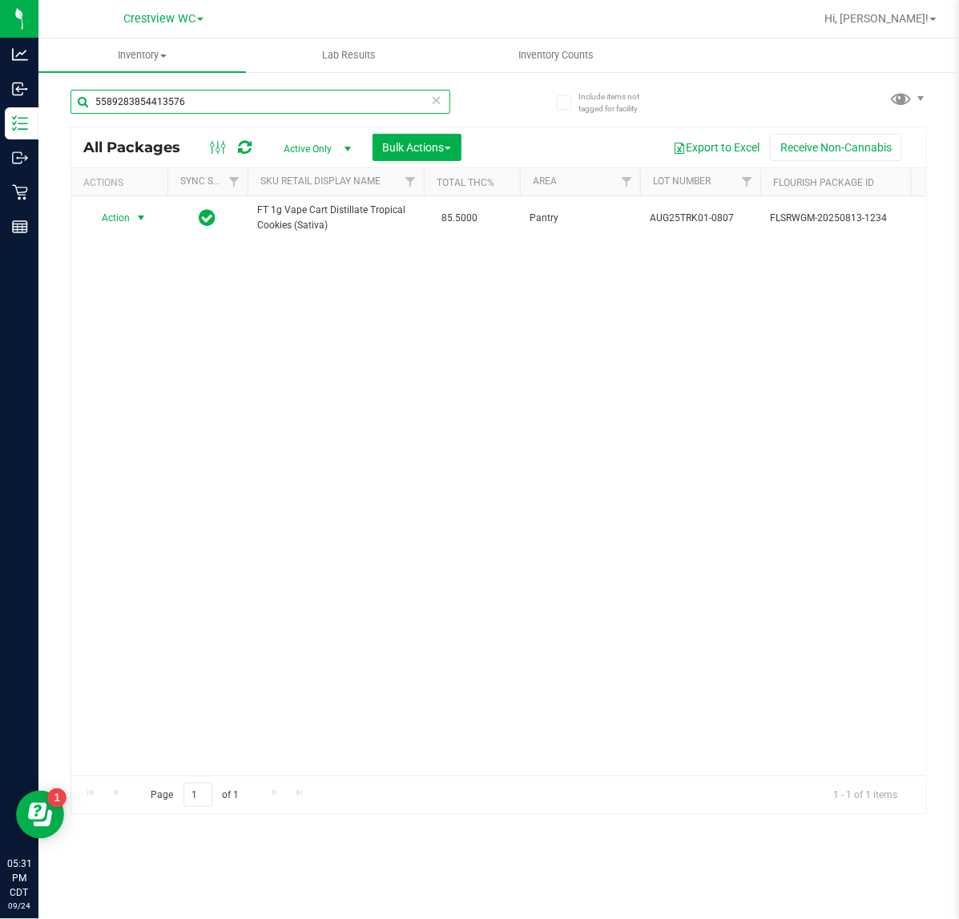
click at [224, 102] on input "5589283854413576" at bounding box center [261, 102] width 380 height 24
click at [219, 102] on input "5589283854413576" at bounding box center [261, 102] width 380 height 24
click at [209, 105] on input "5589283854413576" at bounding box center [261, 102] width 380 height 24
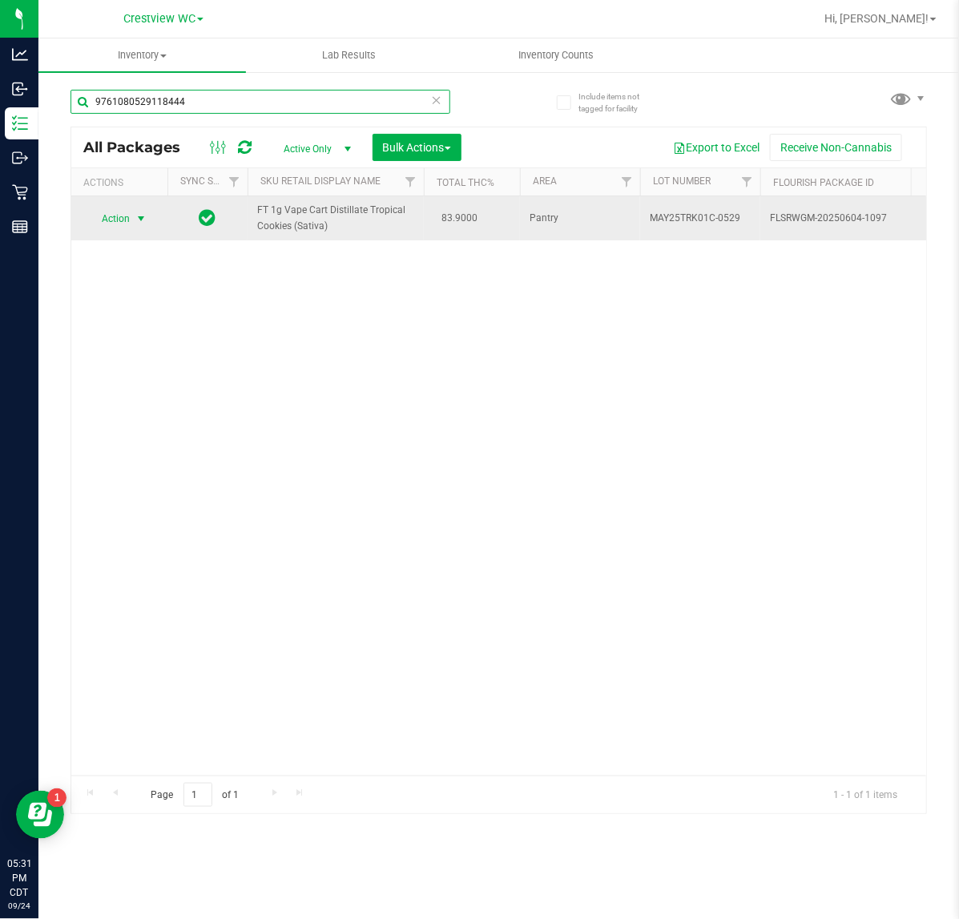
type input "9761080529118444"
click at [122, 220] on span "Action" at bounding box center [108, 219] width 43 height 22
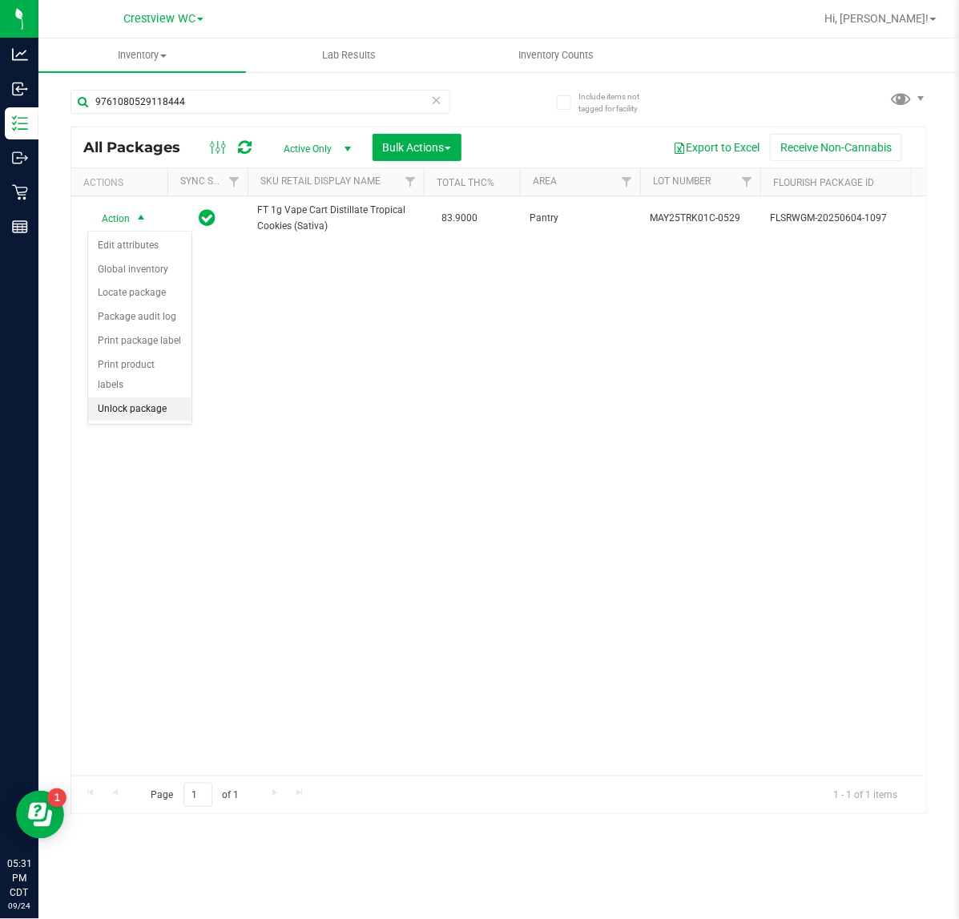
click at [177, 397] on li "Unlock package" at bounding box center [139, 409] width 103 height 24
